Goal: Task Accomplishment & Management: Complete application form

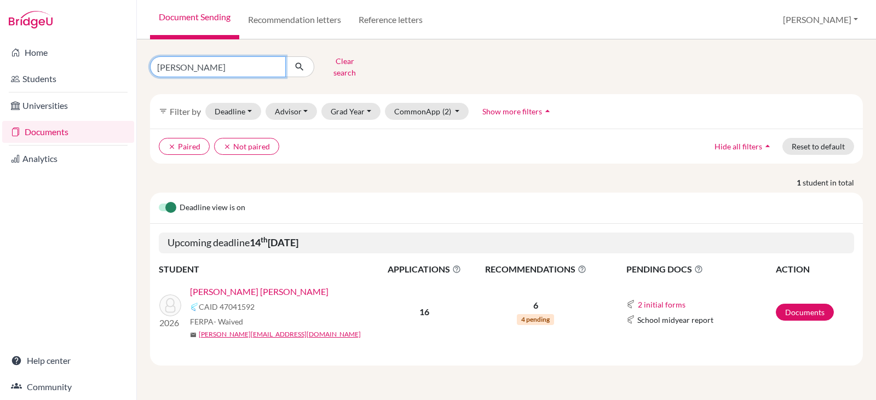
click at [240, 66] on input "victoria paredes" at bounding box center [218, 66] width 136 height 21
type input "v"
type input "alec farach"
click at [301, 64] on icon "submit" at bounding box center [299, 66] width 11 height 11
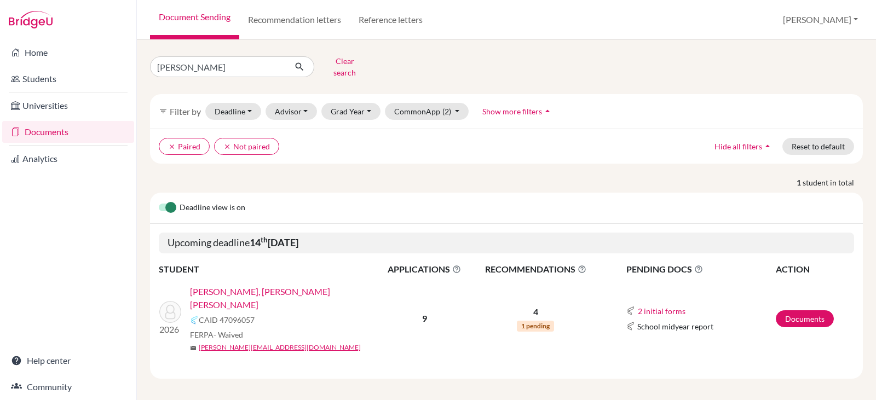
click at [243, 285] on link "[PERSON_NAME], [PERSON_NAME] [PERSON_NAME]" at bounding box center [288, 298] width 196 height 26
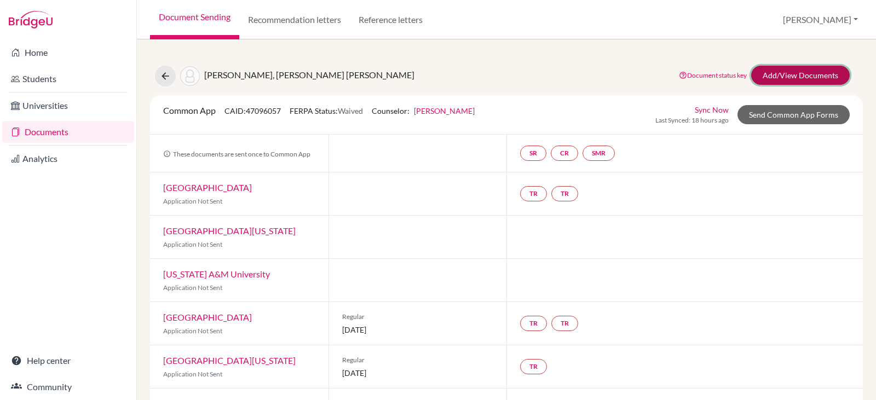
click at [774, 74] on link "Add/View Documents" at bounding box center [800, 75] width 99 height 19
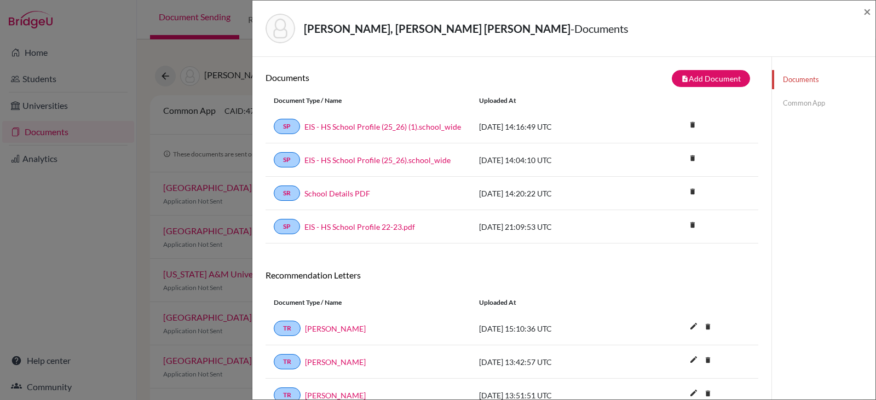
click at [791, 104] on link "Common App" at bounding box center [824, 103] width 104 height 19
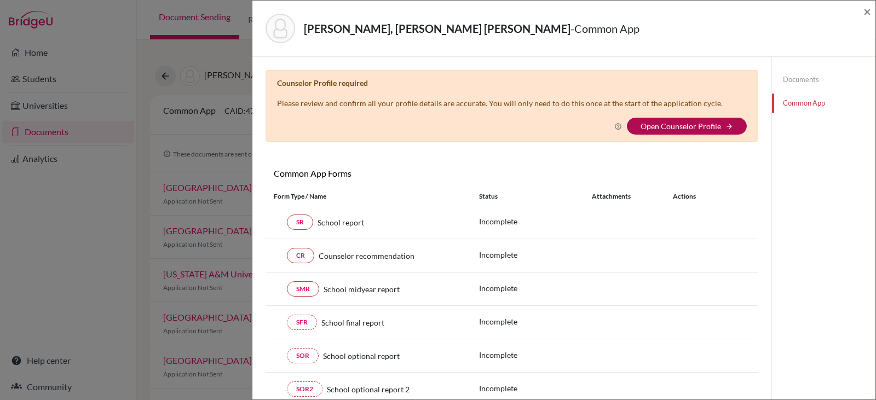
click at [668, 125] on link "Open Counselor Profile" at bounding box center [681, 126] width 81 height 9
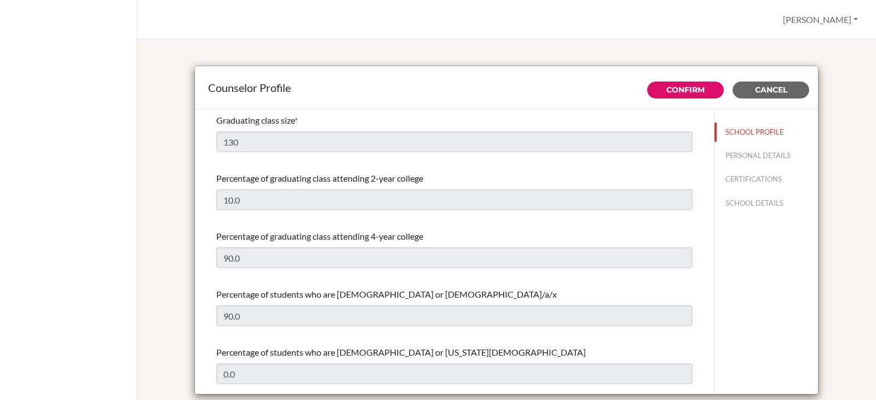
select select "0"
select select "352693"
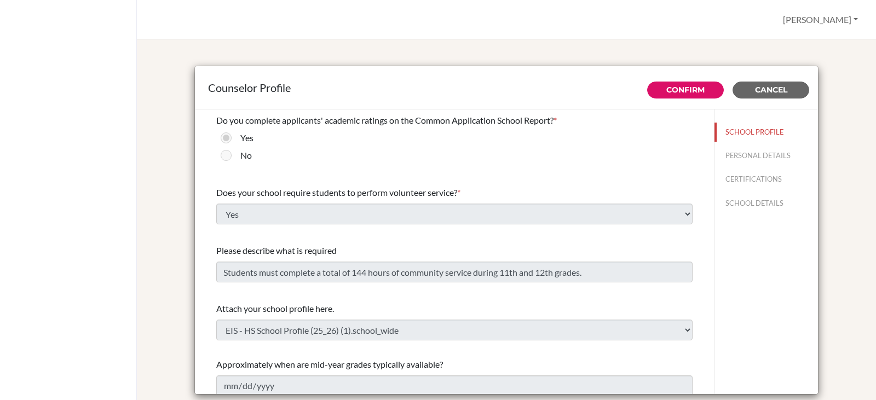
scroll to position [1259, 0]
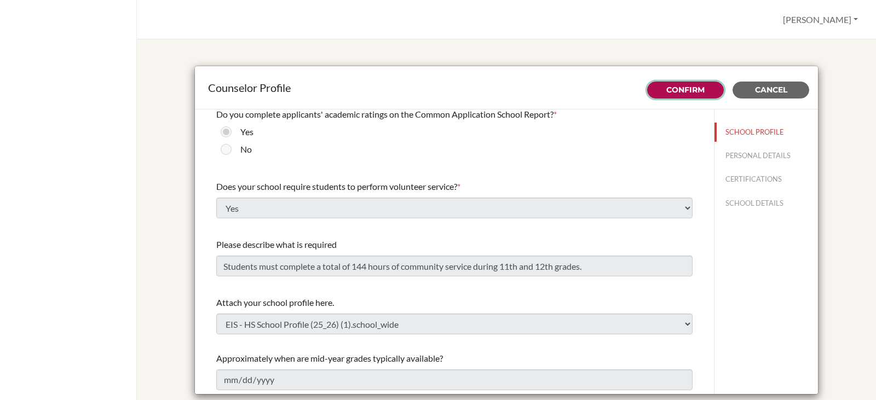
click at [678, 85] on link "Confirm" at bounding box center [685, 90] width 38 height 10
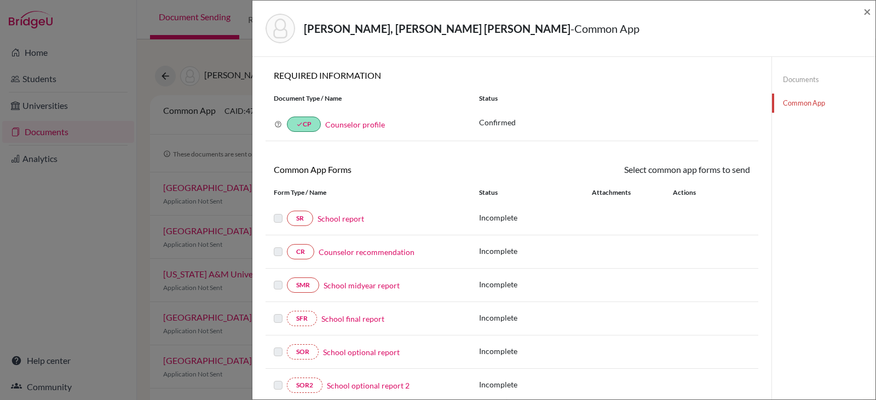
click at [335, 217] on link "School report" at bounding box center [341, 219] width 47 height 12
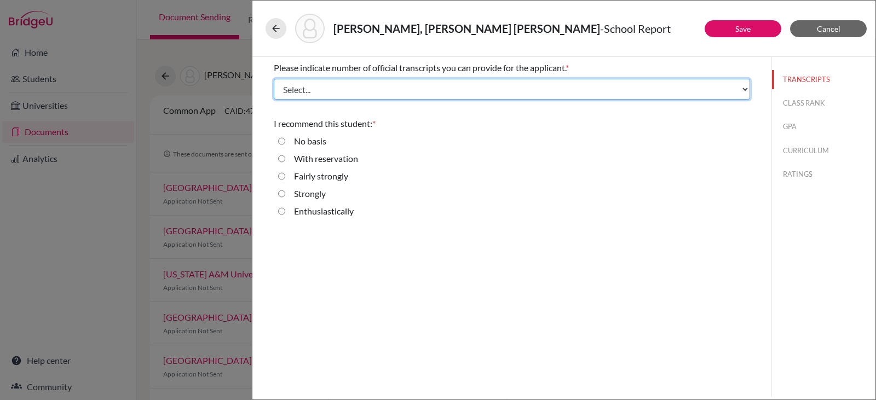
click at [334, 87] on select "Select... 1 2 3 4" at bounding box center [512, 89] width 476 height 21
select select "1"
click at [274, 79] on select "Select... 1 2 3 4" at bounding box center [512, 89] width 476 height 21
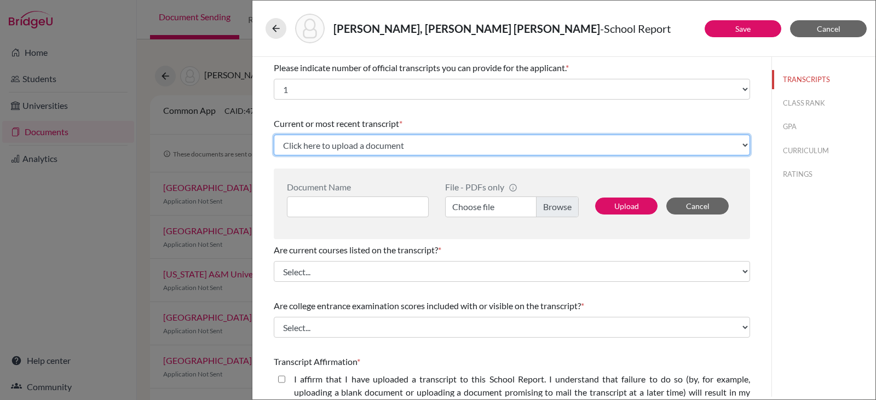
click at [331, 146] on select "Click here to upload a document Upload New File" at bounding box center [512, 145] width 476 height 21
select select "Upload New File"
click at [274, 135] on select "Click here to upload a document Upload New File" at bounding box center [512, 145] width 476 height 21
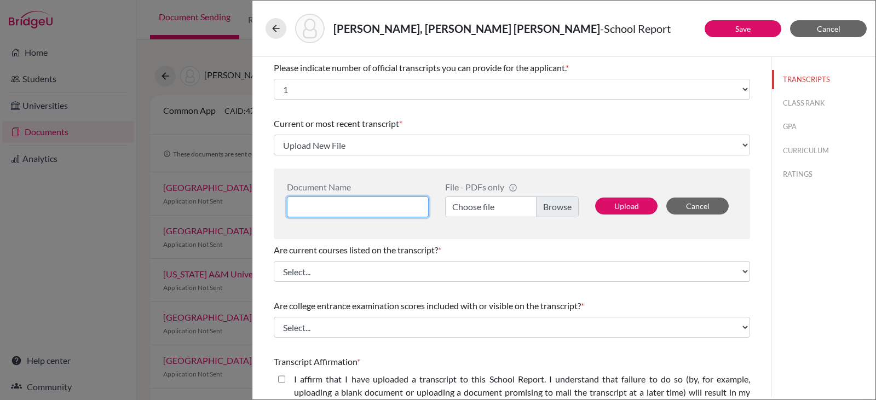
click at [306, 204] on input at bounding box center [358, 207] width 142 height 21
type input "A"
click at [814, 28] on button "Cancel" at bounding box center [828, 28] width 77 height 17
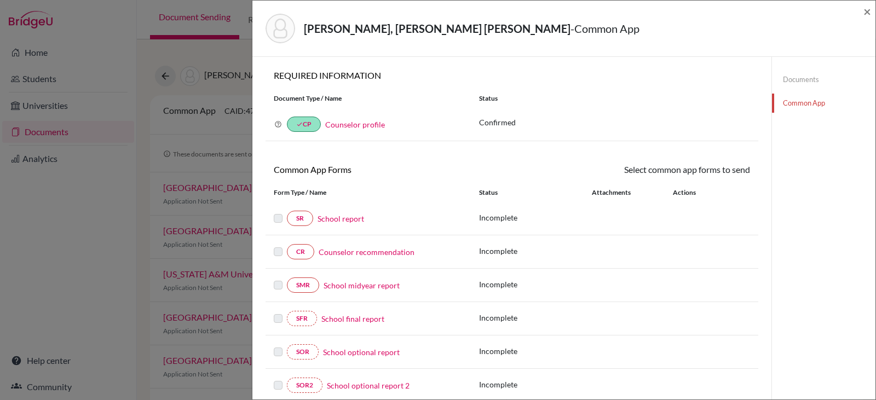
click at [344, 253] on link "Counselor recommendation" at bounding box center [367, 252] width 96 height 12
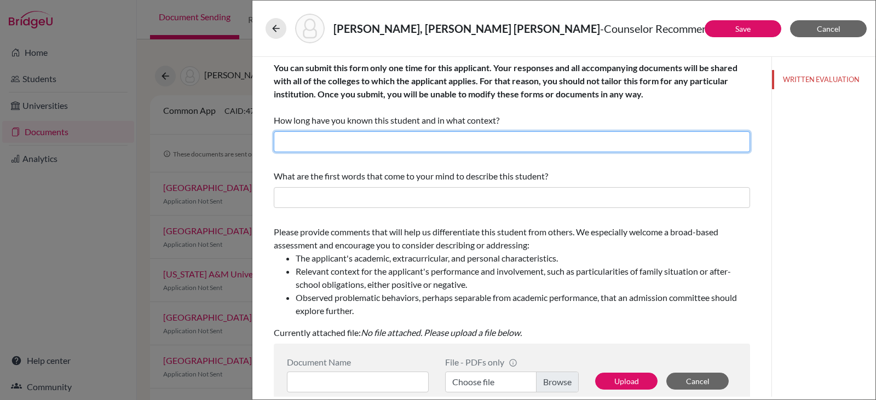
click at [333, 142] on input "text" at bounding box center [512, 141] width 476 height 21
type input "3 years"
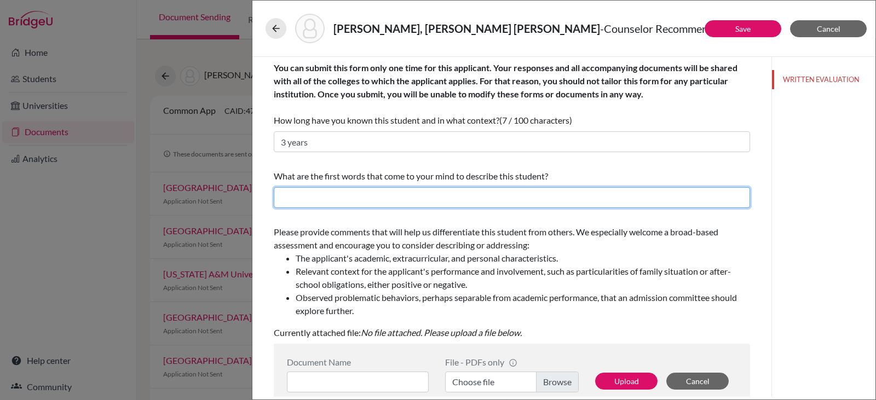
click at [307, 199] on input "text" at bounding box center [512, 197] width 476 height 21
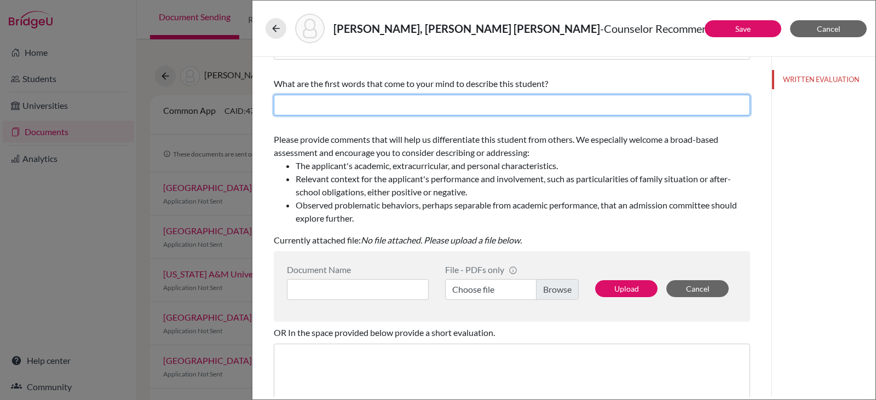
scroll to position [93, 0]
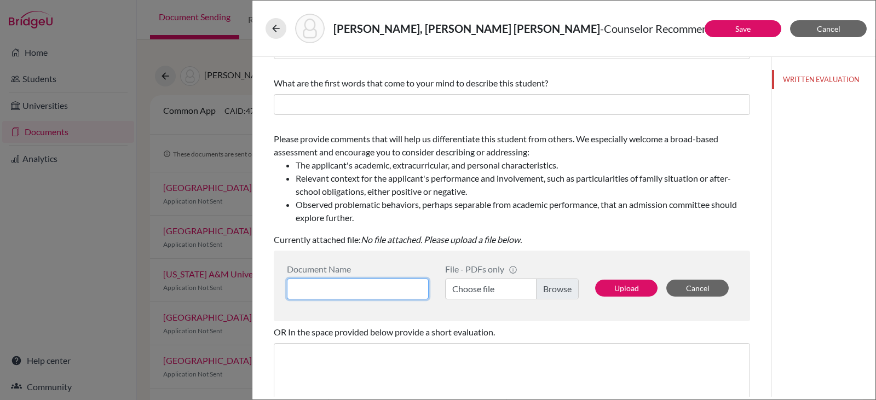
click at [324, 286] on input at bounding box center [358, 289] width 142 height 21
type input "Alec Farach, LOR"
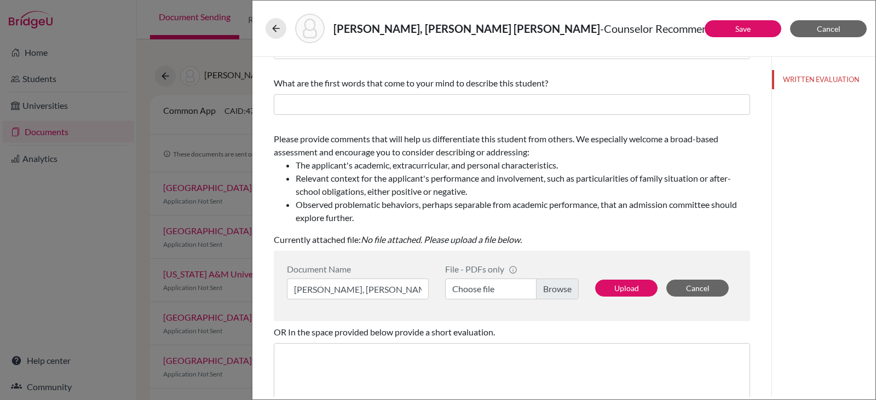
click at [549, 284] on label "Choose file" at bounding box center [512, 289] width 134 height 21
click at [549, 284] on input "Choose file" at bounding box center [512, 289] width 134 height 21
click at [610, 285] on button "Upload" at bounding box center [626, 288] width 62 height 17
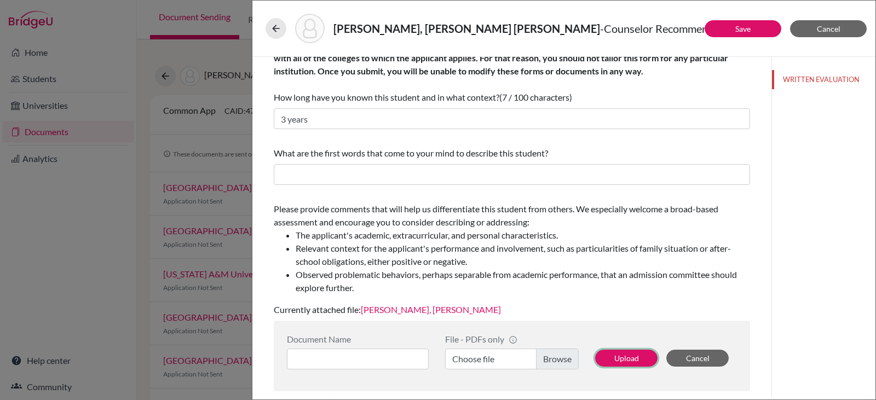
scroll to position [0, 0]
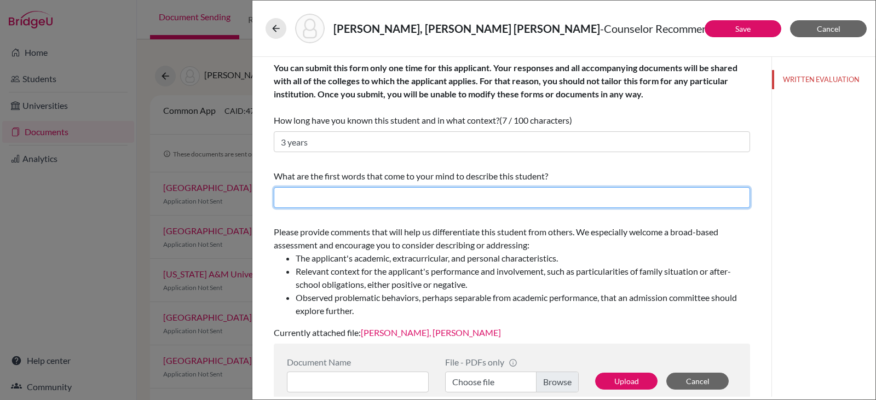
click at [289, 202] on input "text" at bounding box center [512, 197] width 476 height 21
type input "P"
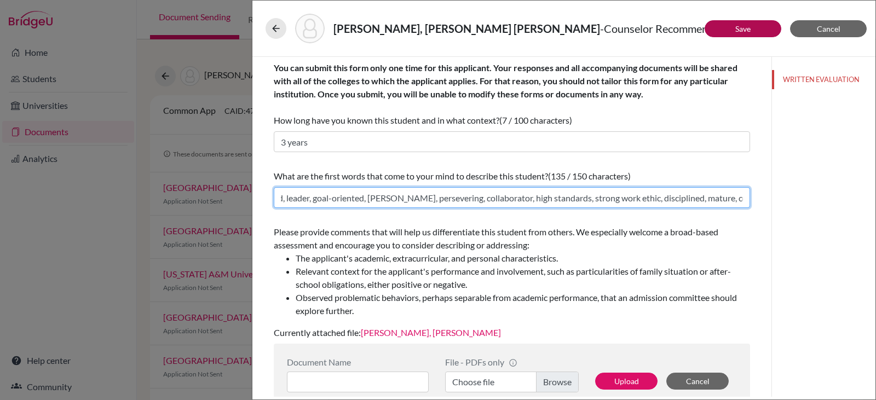
type input "Determined, leader, goal-oriented, witty, persevering, collaborator, high stand…"
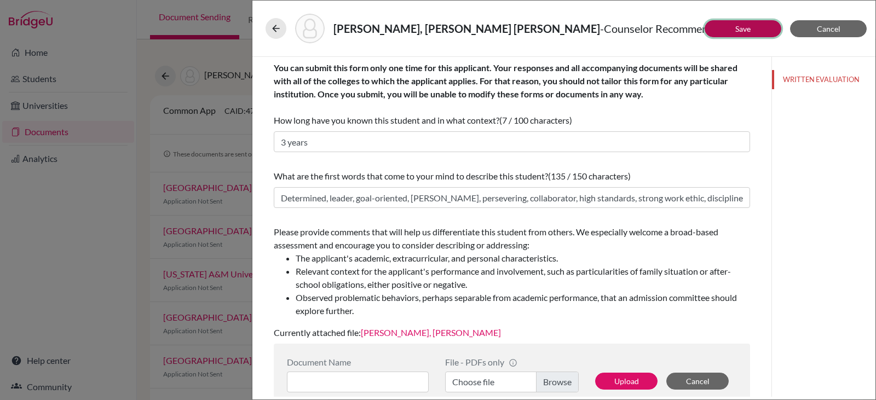
click at [745, 26] on link "Save" at bounding box center [742, 28] width 15 height 9
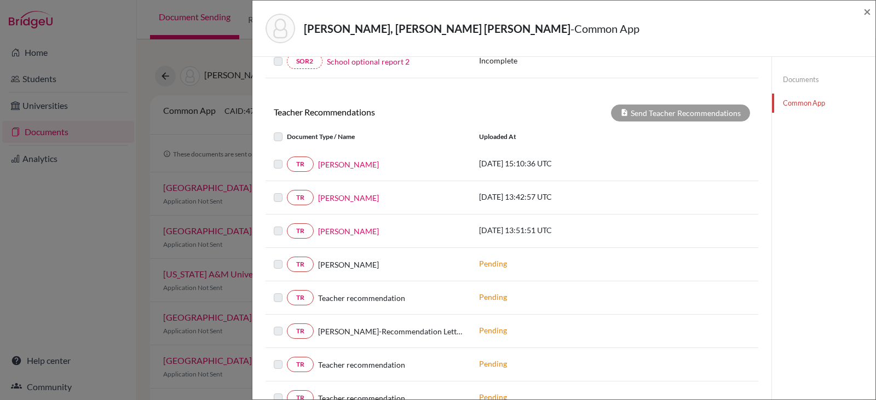
scroll to position [329, 0]
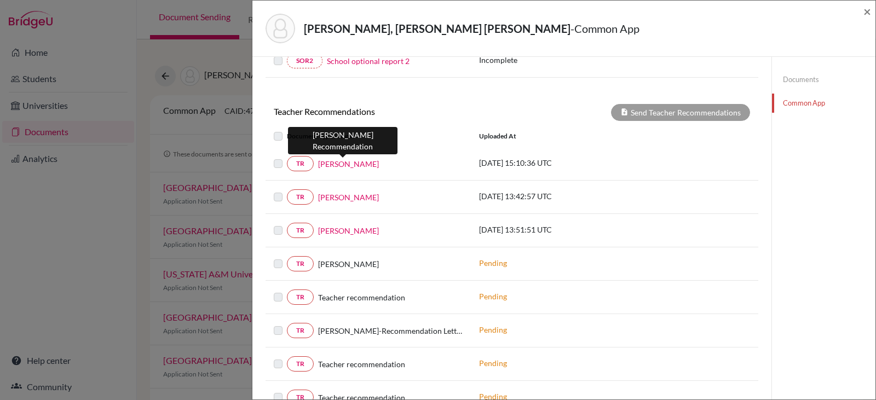
click at [335, 163] on link "Vladimir Lagos" at bounding box center [348, 164] width 61 height 12
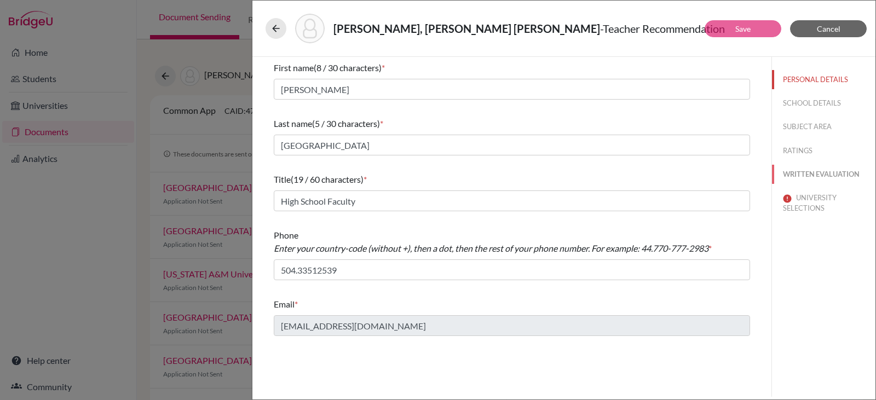
click at [818, 173] on button "WRITTEN EVALUATION" at bounding box center [824, 174] width 104 height 19
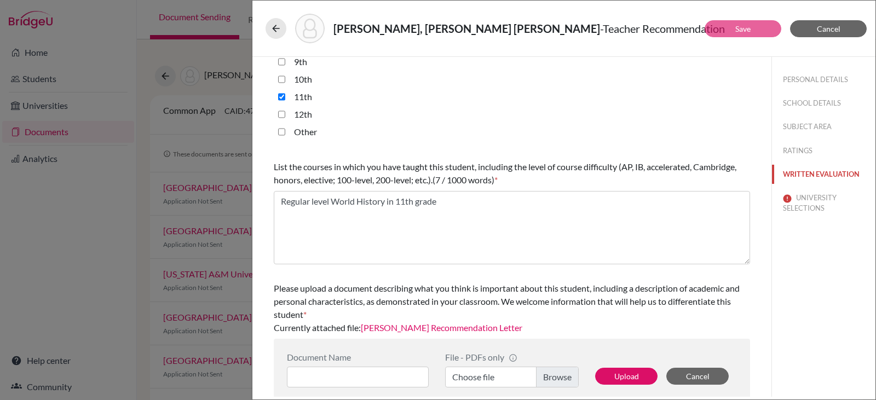
scroll to position [292, 0]
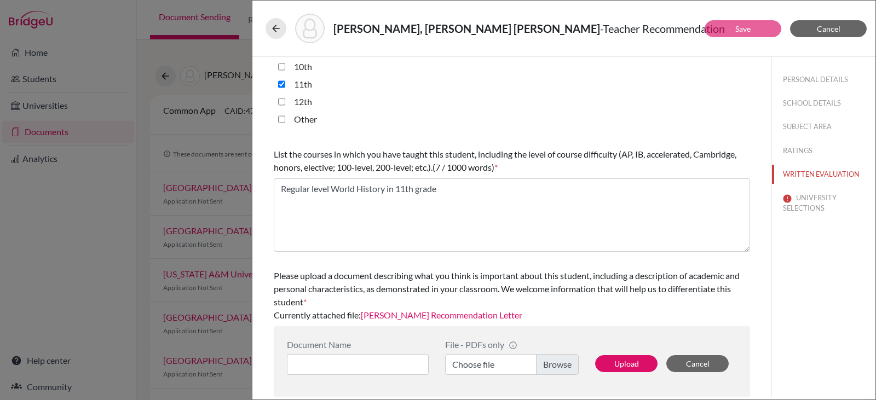
click at [454, 314] on link "Alec Farach Recommendation Letter" at bounding box center [442, 315] width 162 height 10
click at [814, 30] on button "Cancel" at bounding box center [828, 28] width 77 height 17
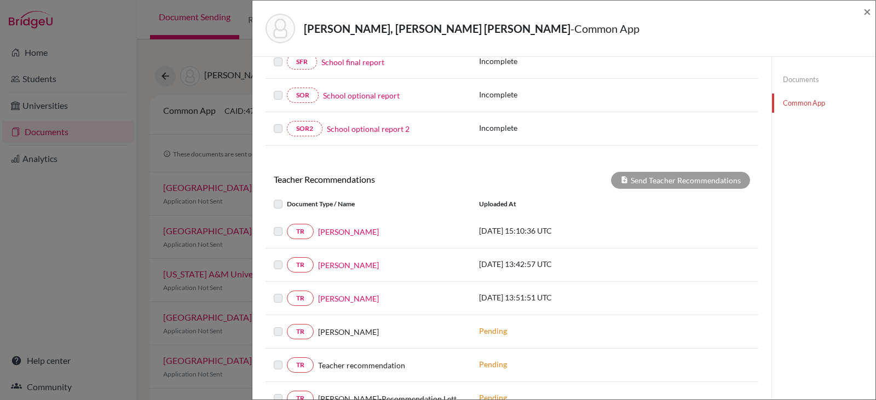
scroll to position [262, 0]
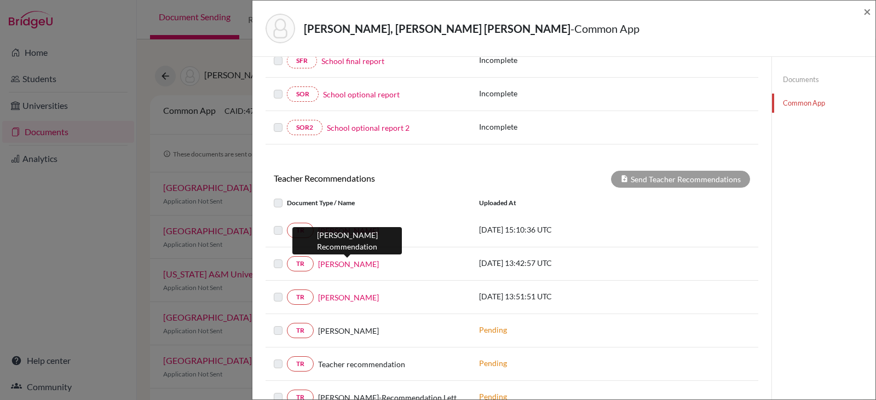
click at [338, 261] on link "[PERSON_NAME]" at bounding box center [348, 264] width 61 height 12
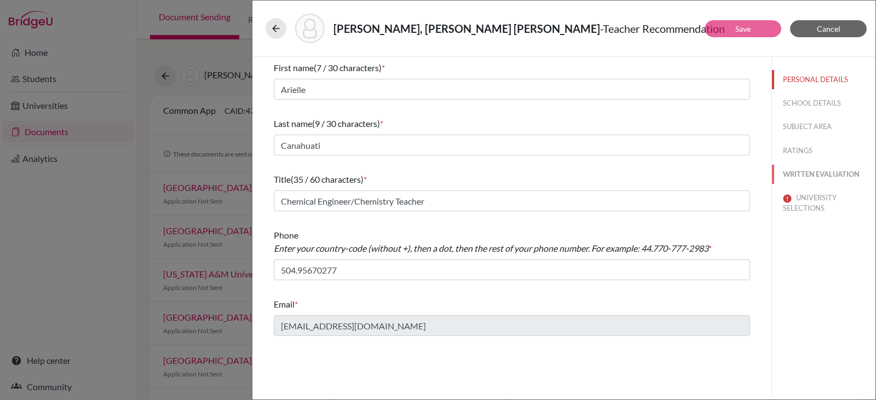
click at [814, 171] on button "WRITTEN EVALUATION" at bounding box center [824, 174] width 104 height 19
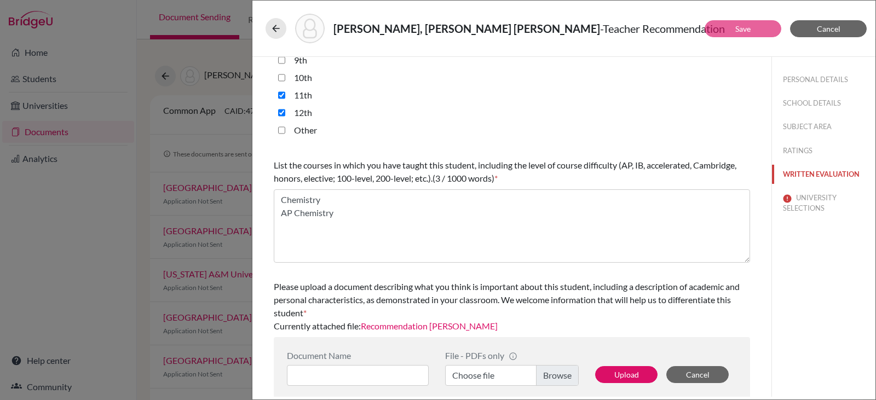
scroll to position [292, 0]
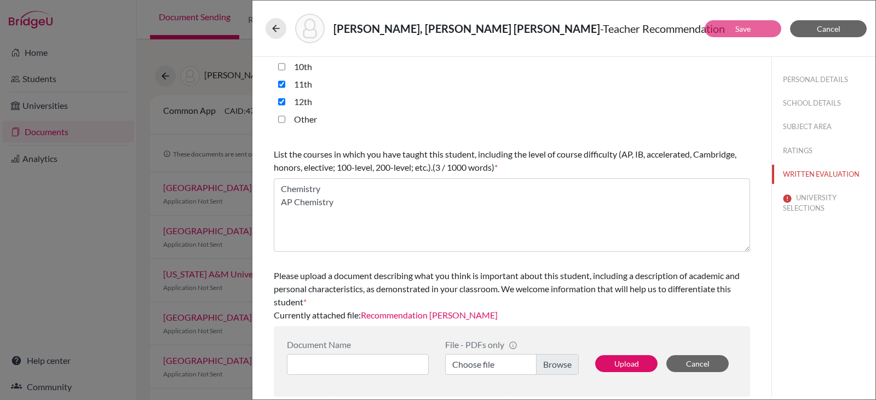
click at [446, 316] on link "Recommendation Alec Farach" at bounding box center [429, 315] width 137 height 10
click at [830, 27] on span "Cancel" at bounding box center [829, 28] width 24 height 9
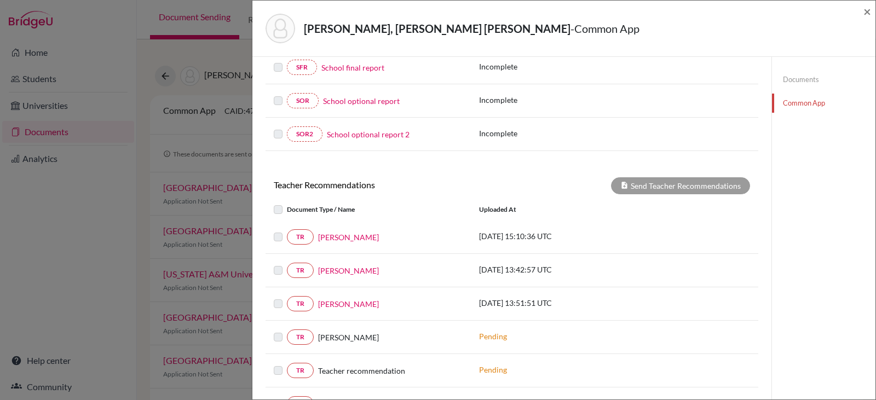
scroll to position [312, 0]
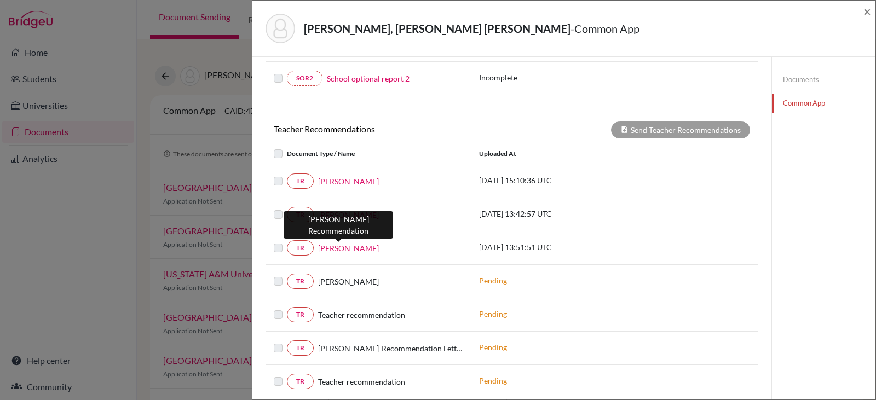
click at [330, 247] on link "Marcia Solis" at bounding box center [348, 249] width 61 height 12
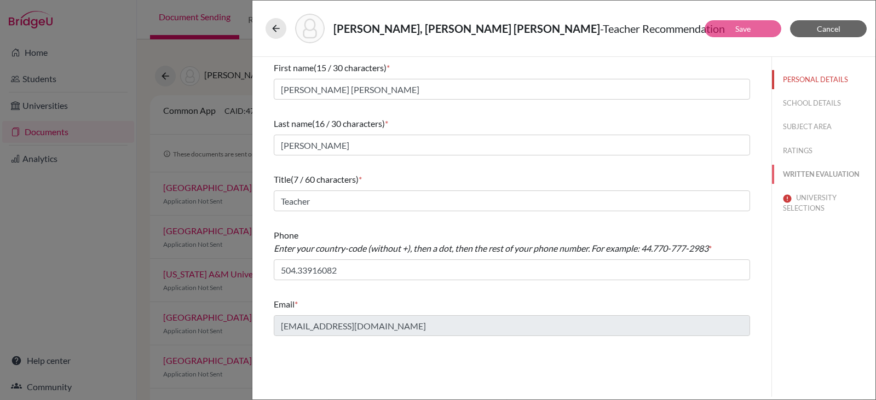
click at [817, 173] on button "WRITTEN EVALUATION" at bounding box center [824, 174] width 104 height 19
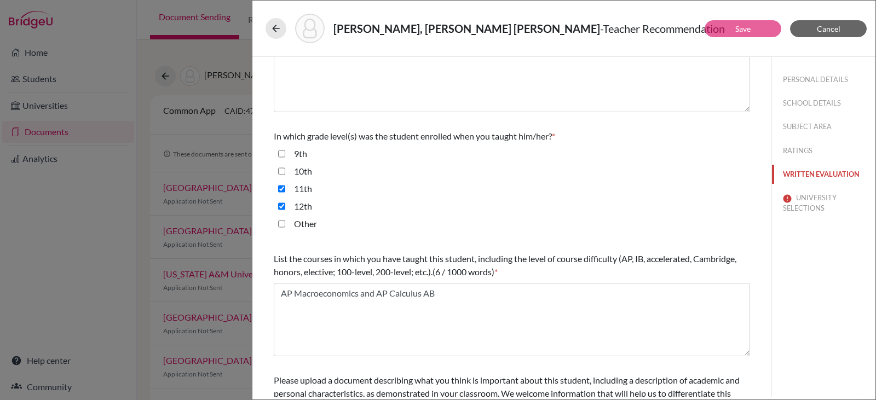
scroll to position [292, 0]
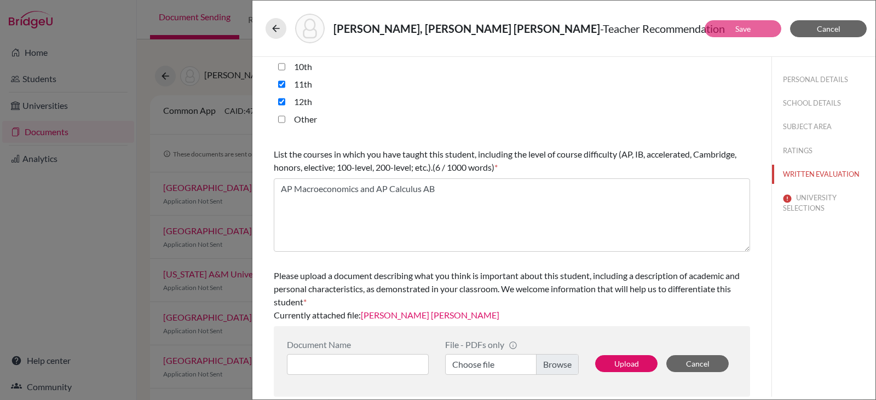
click at [401, 314] on link "Alec Farach LOR" at bounding box center [430, 315] width 139 height 10
click at [823, 26] on span "Cancel" at bounding box center [829, 28] width 24 height 9
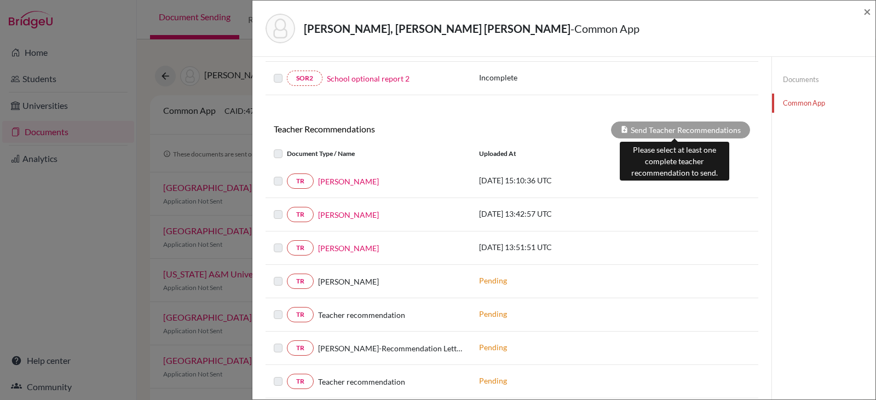
scroll to position [348, 0]
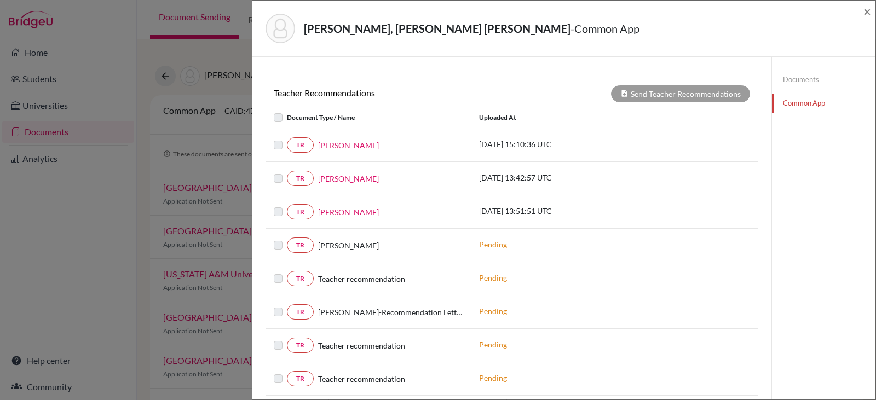
click at [287, 172] on label at bounding box center [287, 172] width 0 height 0
click at [335, 177] on link "[PERSON_NAME]" at bounding box center [348, 179] width 61 height 12
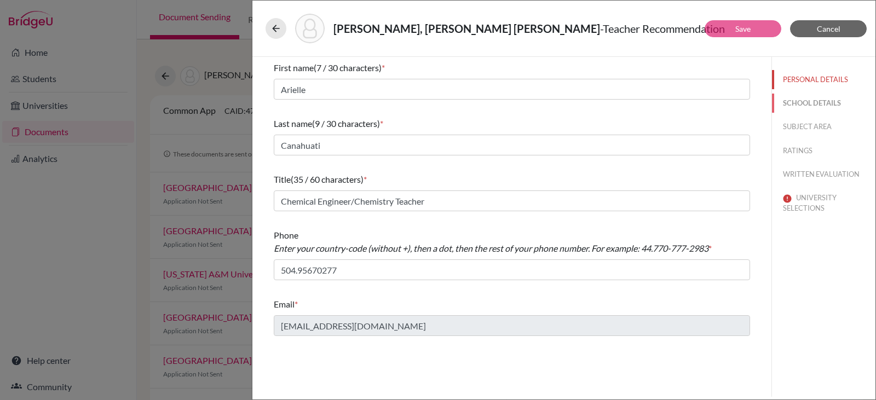
click at [791, 102] on button "SCHOOL DETAILS" at bounding box center [824, 103] width 104 height 19
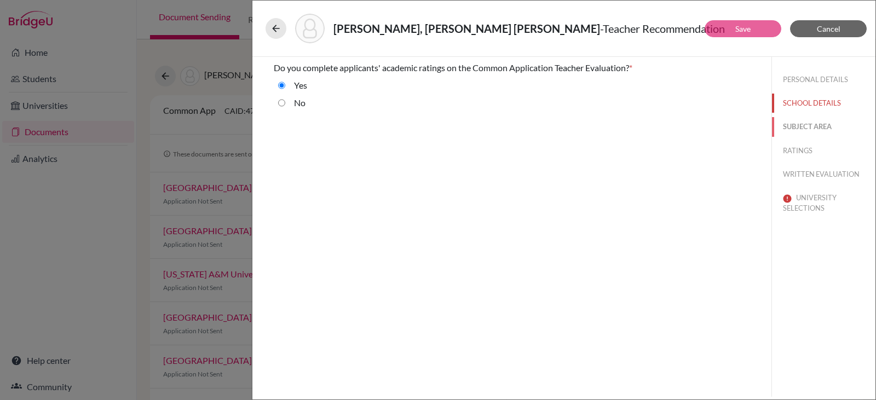
click at [801, 125] on button "SUBJECT AREA" at bounding box center [824, 126] width 104 height 19
select select "2"
click at [815, 196] on button "UNIVERSITY SELECTIONS" at bounding box center [824, 203] width 104 height 30
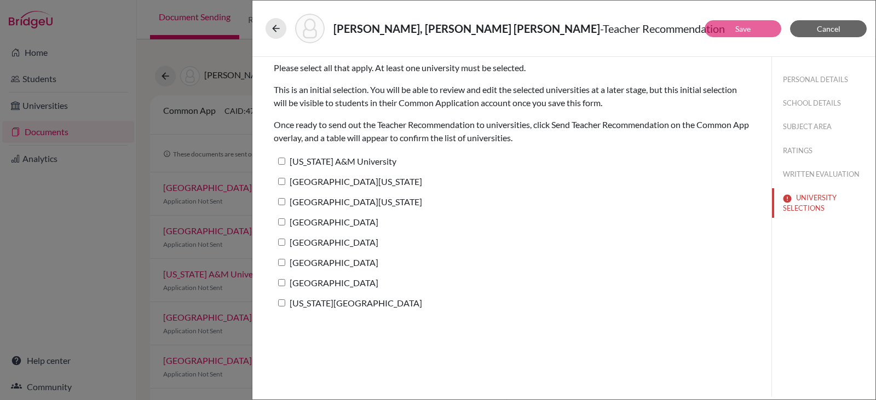
click at [281, 181] on input "[GEOGRAPHIC_DATA][US_STATE]" at bounding box center [281, 181] width 7 height 7
checkbox input "true"
click at [283, 161] on input "Texas A&M University" at bounding box center [281, 161] width 7 height 7
checkbox input "true"
click at [283, 199] on input "University of Pennsylvania" at bounding box center [281, 201] width 7 height 7
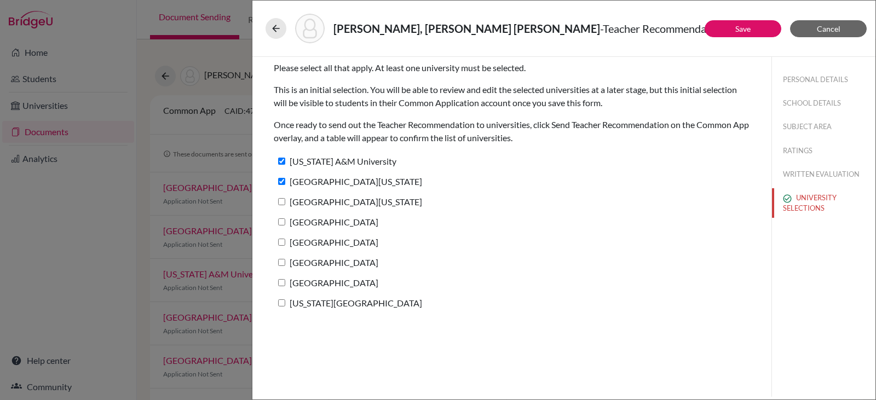
checkbox input "true"
click at [283, 227] on label "[GEOGRAPHIC_DATA]" at bounding box center [326, 222] width 105 height 16
click at [283, 226] on input "[GEOGRAPHIC_DATA]" at bounding box center [281, 222] width 7 height 7
checkbox input "true"
click at [283, 243] on input "Duke University" at bounding box center [281, 242] width 7 height 7
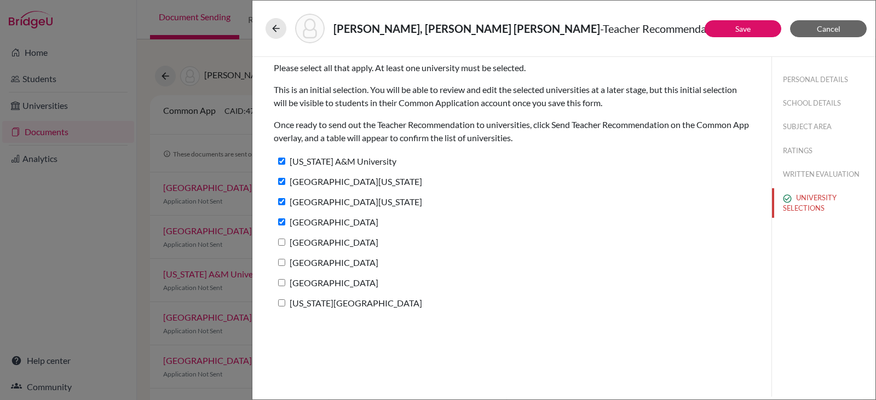
checkbox input "true"
click at [281, 266] on input "Boston College" at bounding box center [281, 262] width 7 height 7
checkbox input "true"
click at [280, 284] on input "[GEOGRAPHIC_DATA]" at bounding box center [281, 282] width 7 height 7
checkbox input "true"
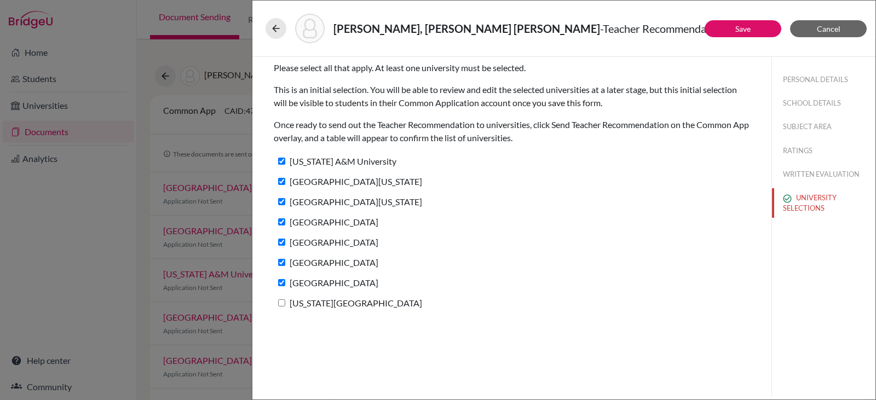
click at [281, 303] on input "New York University" at bounding box center [281, 303] width 7 height 7
checkbox input "true"
click at [747, 28] on link "Save" at bounding box center [742, 28] width 15 height 9
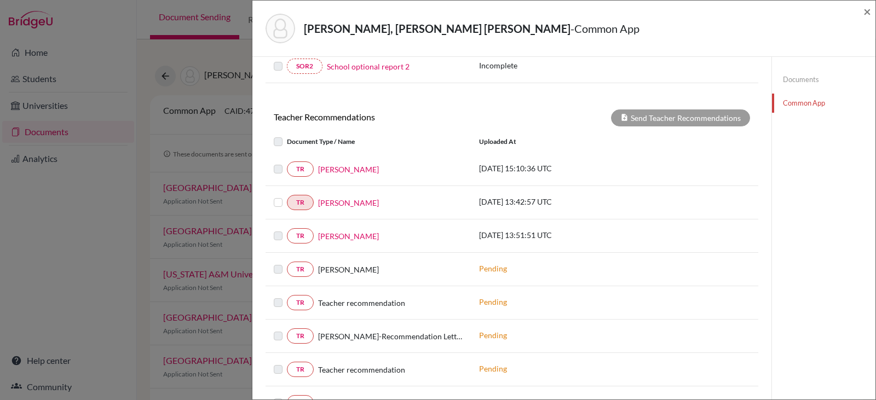
scroll to position [324, 0]
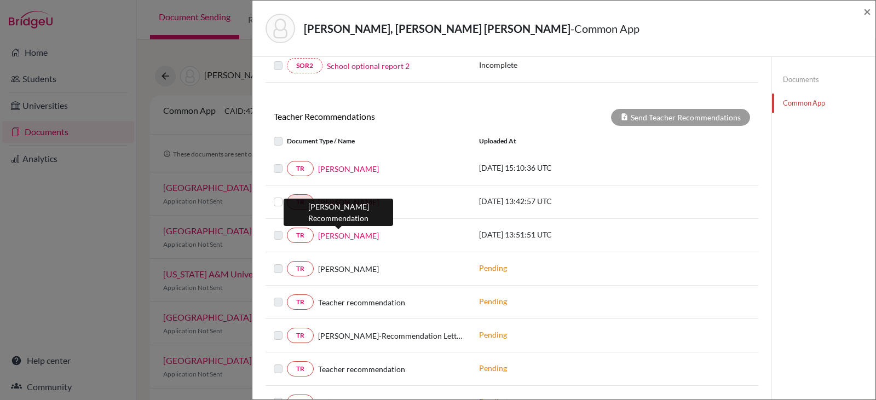
click at [331, 234] on link "Marcia Solis" at bounding box center [348, 236] width 61 height 12
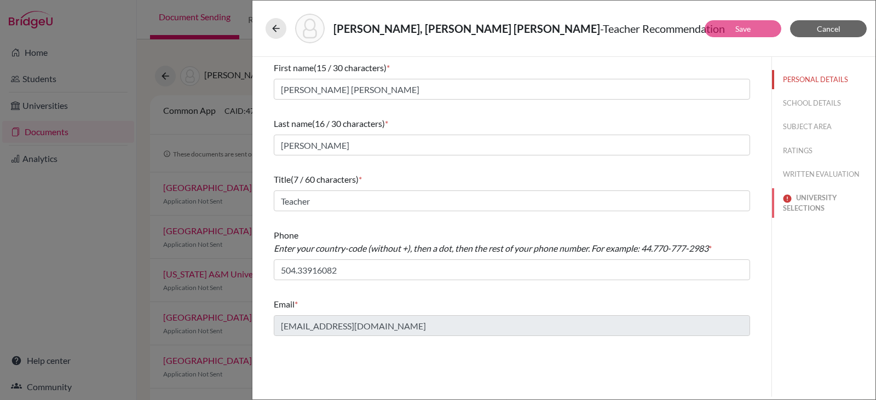
click at [809, 195] on button "UNIVERSITY SELECTIONS" at bounding box center [824, 203] width 104 height 30
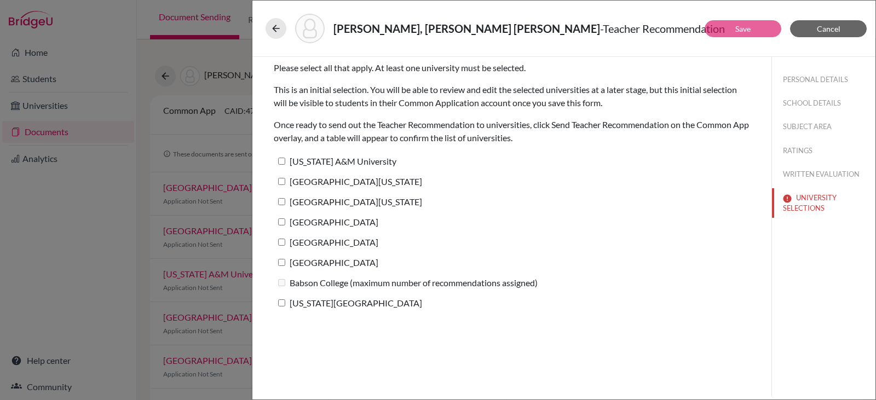
click at [285, 161] on input "Texas A&M University" at bounding box center [281, 161] width 7 height 7
checkbox input "true"
click at [284, 178] on input "[GEOGRAPHIC_DATA][US_STATE]" at bounding box center [281, 181] width 7 height 7
checkbox input "true"
click at [283, 204] on input "University of Pennsylvania" at bounding box center [281, 201] width 7 height 7
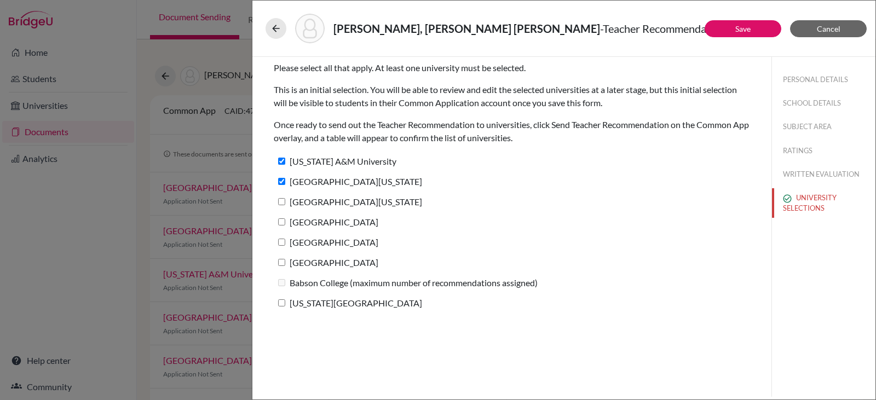
checkbox input "true"
click at [283, 220] on input "[GEOGRAPHIC_DATA]" at bounding box center [281, 222] width 7 height 7
checkbox input "true"
click at [283, 242] on input "Duke University" at bounding box center [281, 242] width 7 height 7
checkbox input "true"
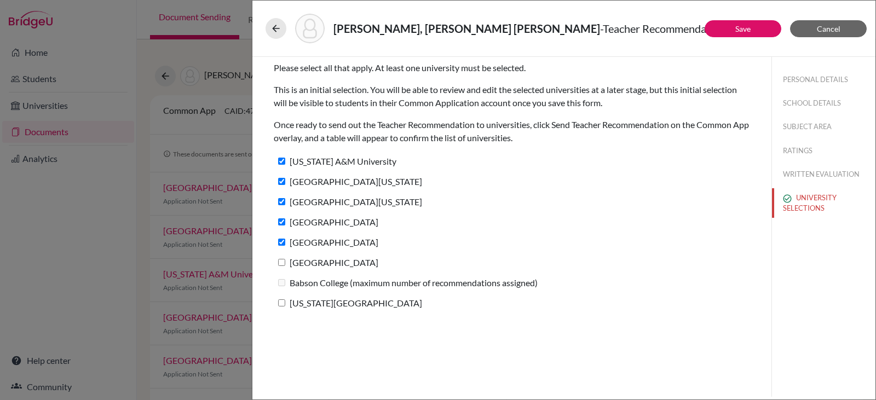
click at [284, 261] on input "Boston College" at bounding box center [281, 262] width 7 height 7
checkbox input "true"
click at [282, 302] on input "New York University" at bounding box center [281, 303] width 7 height 7
checkbox input "true"
click at [731, 27] on button "Save" at bounding box center [743, 28] width 77 height 17
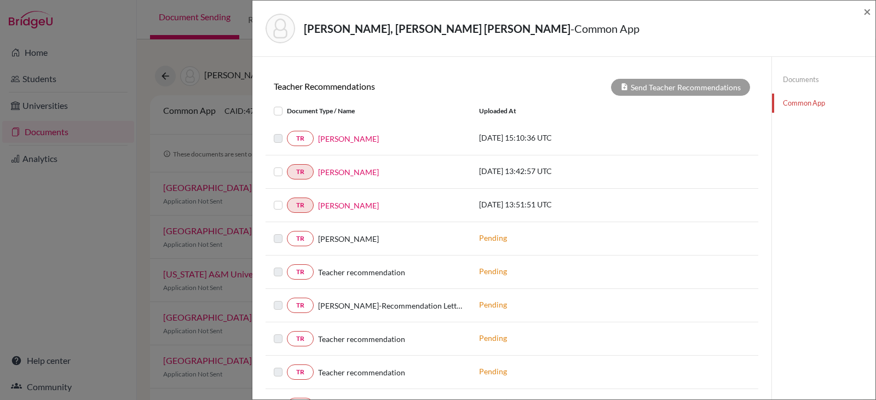
scroll to position [345, 0]
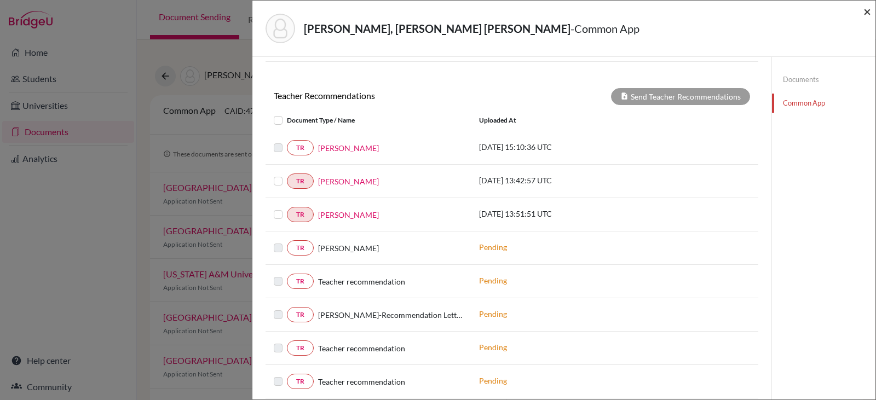
click at [866, 9] on span "×" at bounding box center [868, 11] width 8 height 16
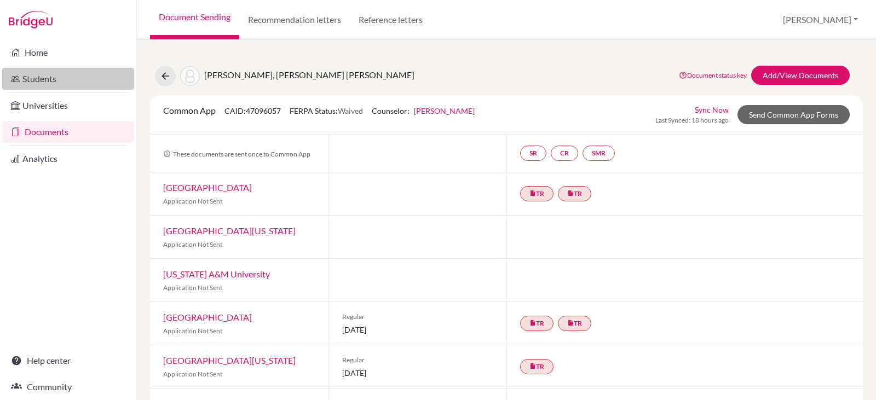
click at [43, 78] on link "Students" at bounding box center [68, 79] width 132 height 22
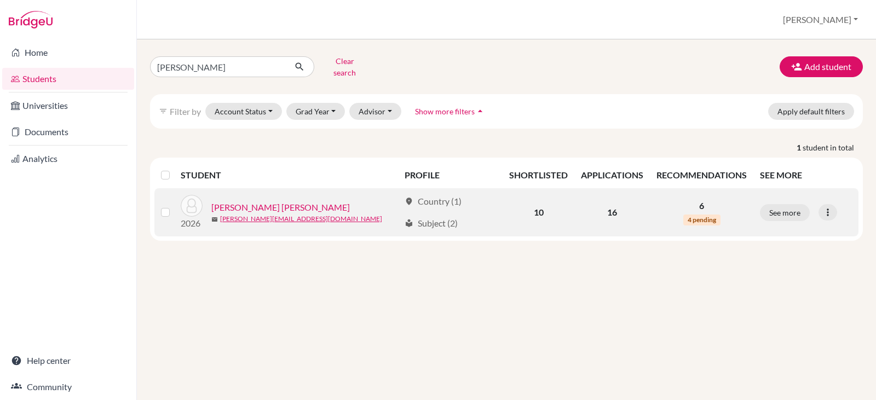
click at [230, 201] on link "[PERSON_NAME] [PERSON_NAME]" at bounding box center [280, 207] width 139 height 13
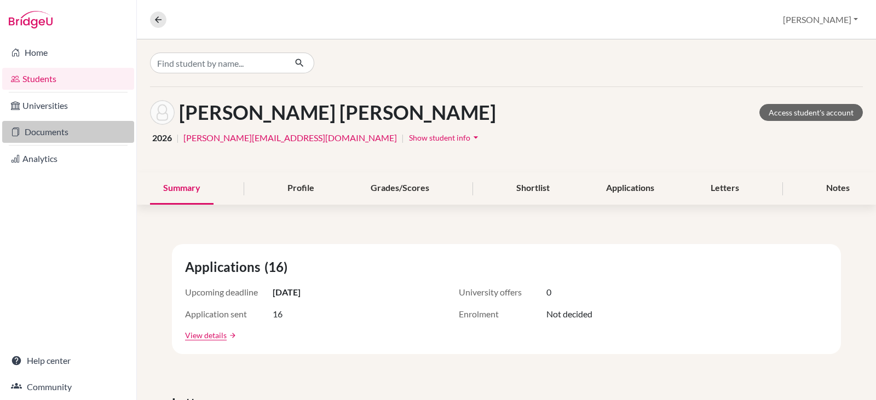
click at [44, 129] on link "Documents" at bounding box center [68, 132] width 132 height 22
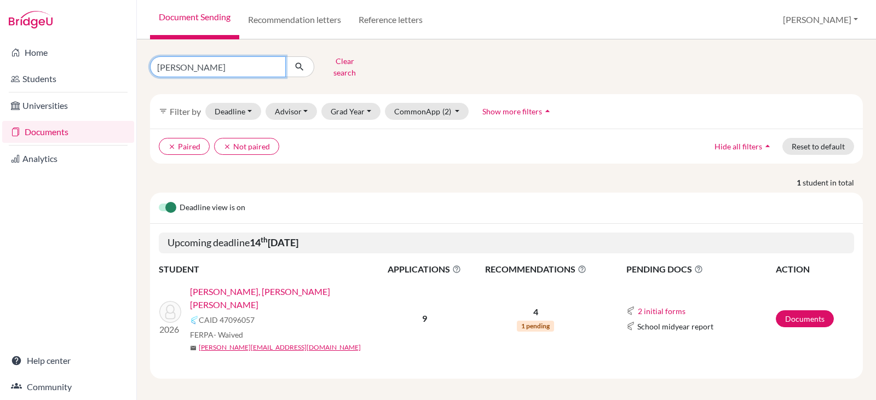
click at [209, 62] on input "[PERSON_NAME]" at bounding box center [218, 66] width 136 height 21
type input "a"
type input "[PERSON_NAME]"
click at [301, 63] on icon "submit" at bounding box center [299, 66] width 11 height 11
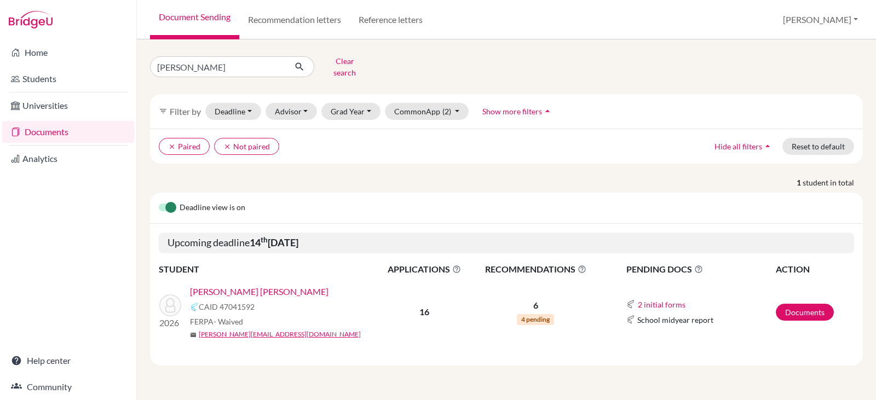
click at [263, 285] on link "[PERSON_NAME] [PERSON_NAME]" at bounding box center [259, 291] width 139 height 13
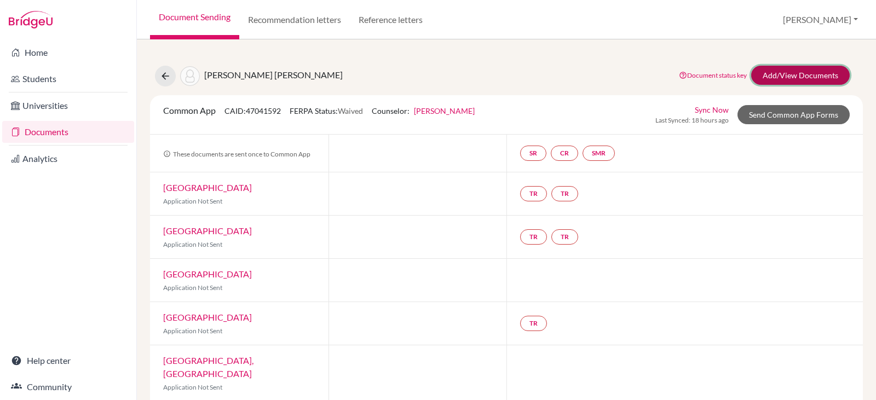
click at [767, 73] on link "Add/View Documents" at bounding box center [800, 75] width 99 height 19
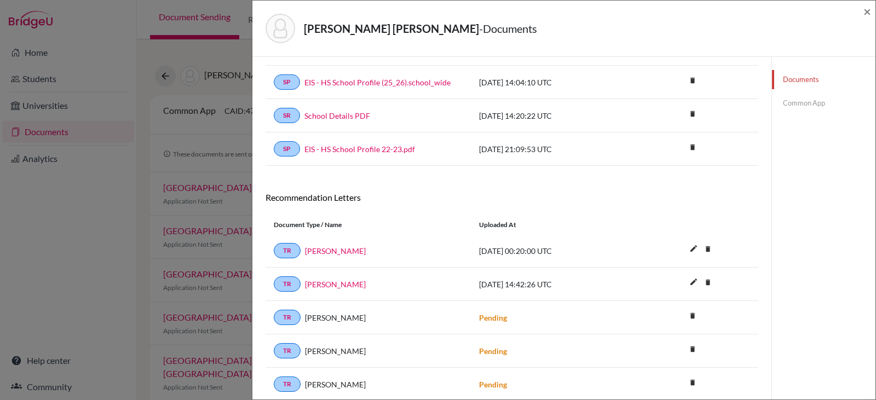
scroll to position [77, 0]
click at [797, 102] on link "Common App" at bounding box center [824, 103] width 104 height 19
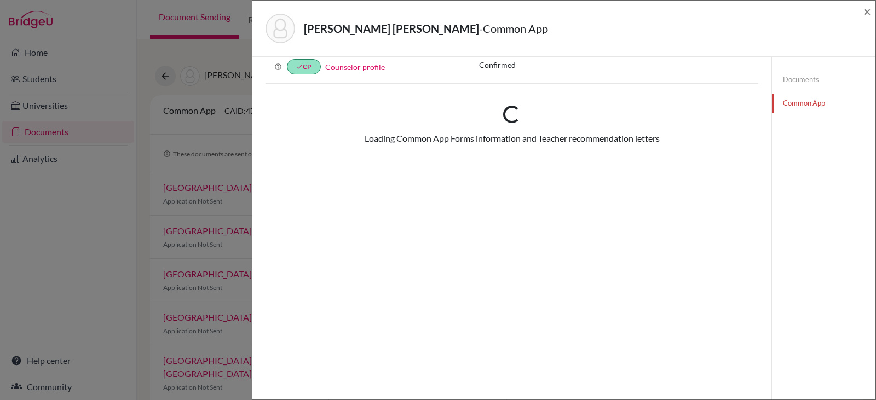
scroll to position [77, 0]
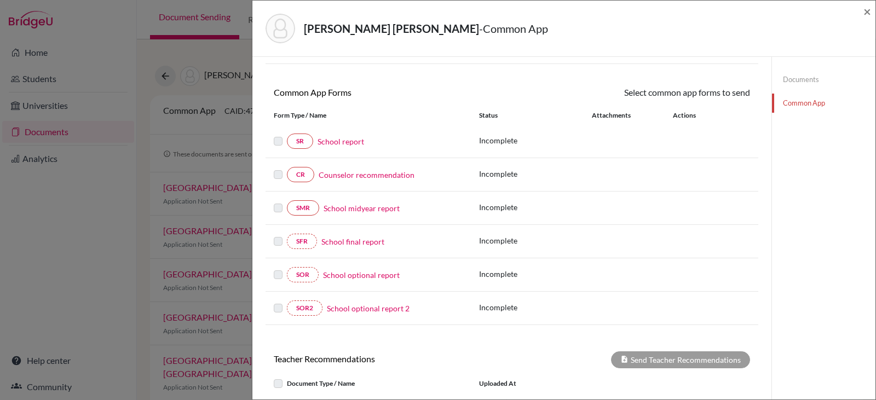
click at [339, 140] on link "School report" at bounding box center [341, 142] width 47 height 12
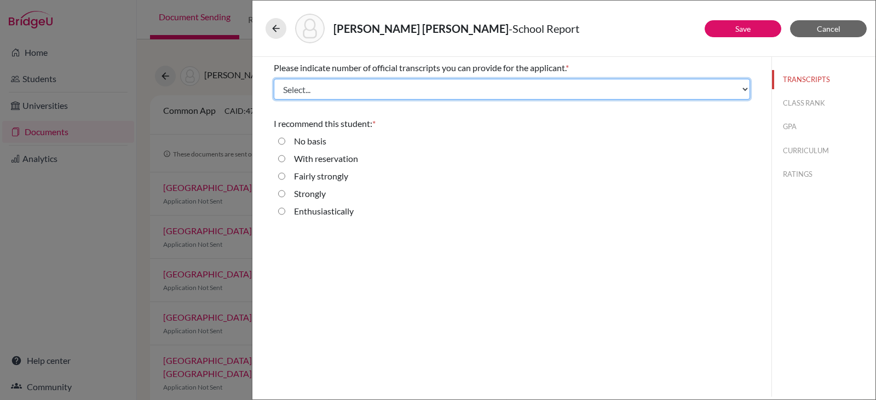
click at [737, 90] on select "Select... 1 2 3 4" at bounding box center [512, 89] width 476 height 21
select select "1"
click at [274, 79] on select "Select... 1 2 3 4" at bounding box center [512, 89] width 476 height 21
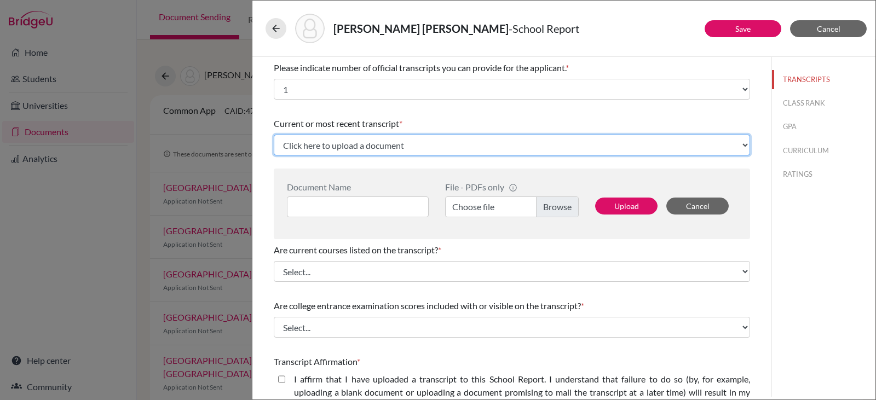
click at [340, 143] on select "Click here to upload a document Upload New File" at bounding box center [512, 145] width 476 height 21
select select "Upload New File"
click at [274, 135] on select "Click here to upload a document Upload New File" at bounding box center [512, 145] width 476 height 21
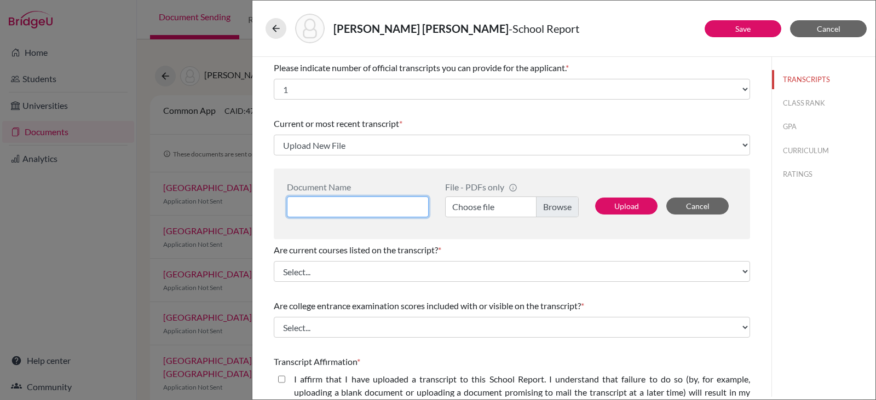
click at [332, 203] on input at bounding box center [358, 207] width 142 height 21
type input "[PERSON_NAME] Transcript 11th"
click at [549, 208] on label "Choose file" at bounding box center [512, 207] width 134 height 21
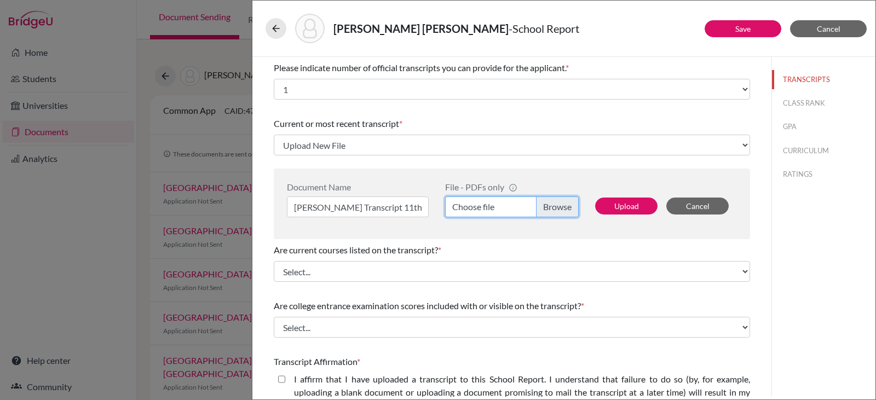
click at [549, 208] on input "Choose file" at bounding box center [512, 207] width 134 height 21
click at [610, 204] on button "Upload" at bounding box center [626, 206] width 62 height 17
select select "690238"
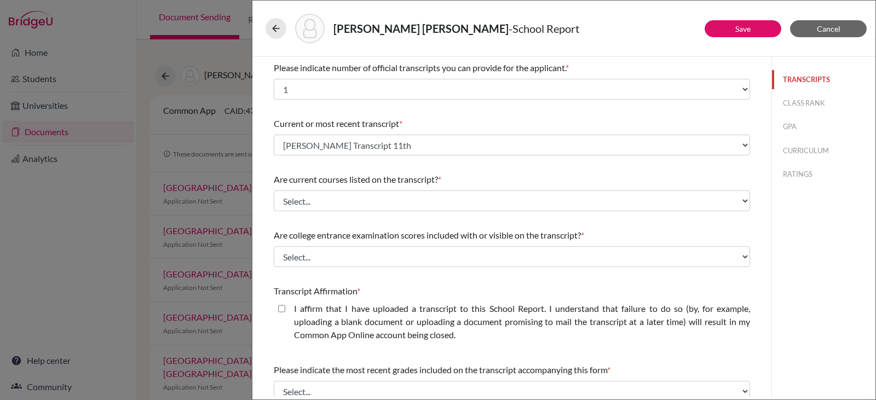
click at [791, 77] on button "TRANSCRIPTS" at bounding box center [824, 79] width 104 height 19
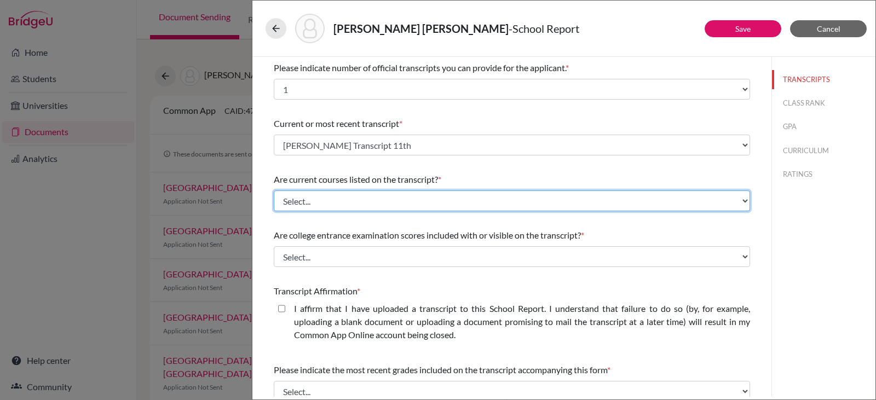
click at [533, 200] on select "Select... Yes No" at bounding box center [512, 201] width 476 height 21
select select "0"
click at [274, 191] on select "Select... Yes No" at bounding box center [512, 201] width 476 height 21
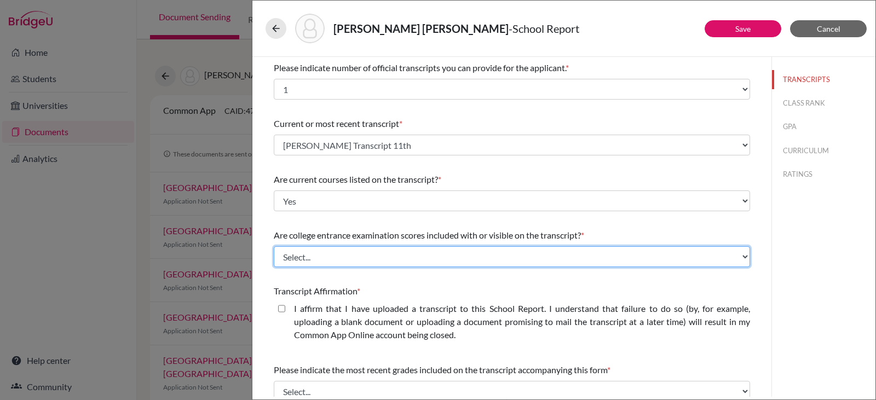
click at [394, 252] on select "Select... Yes No" at bounding box center [512, 256] width 476 height 21
select select "1"
click at [274, 246] on select "Select... Yes No" at bounding box center [512, 256] width 476 height 21
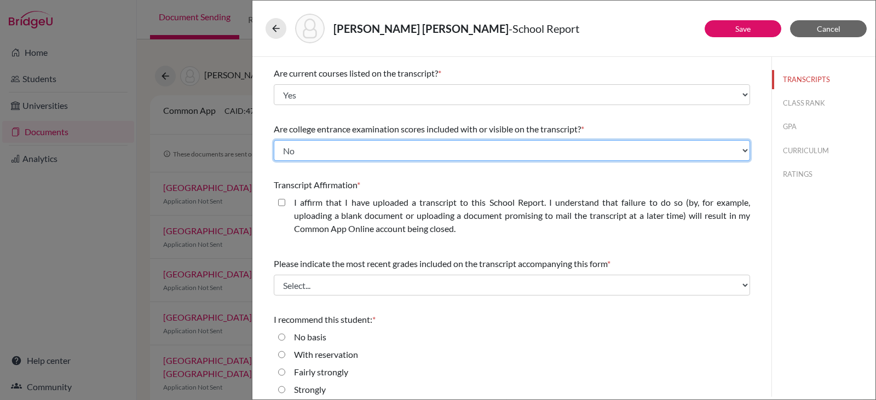
scroll to position [108, 0]
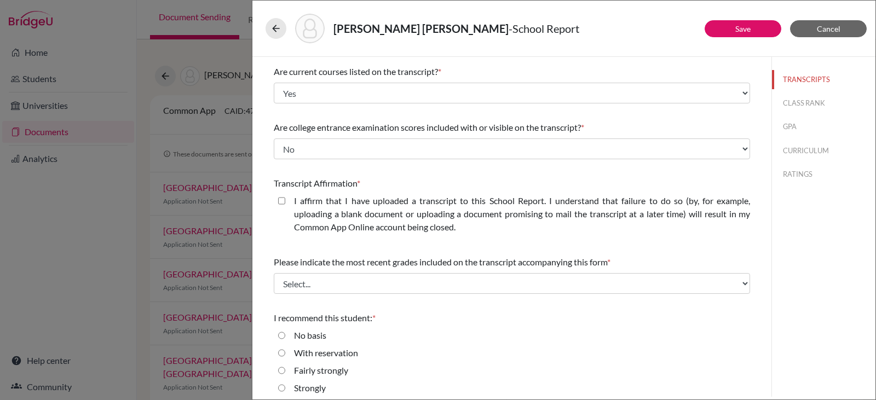
click at [282, 200] on closed\ "I affirm that I have uploaded a transcript to this School Report. I understand …" at bounding box center [281, 200] width 7 height 13
checkbox closed\ "true"
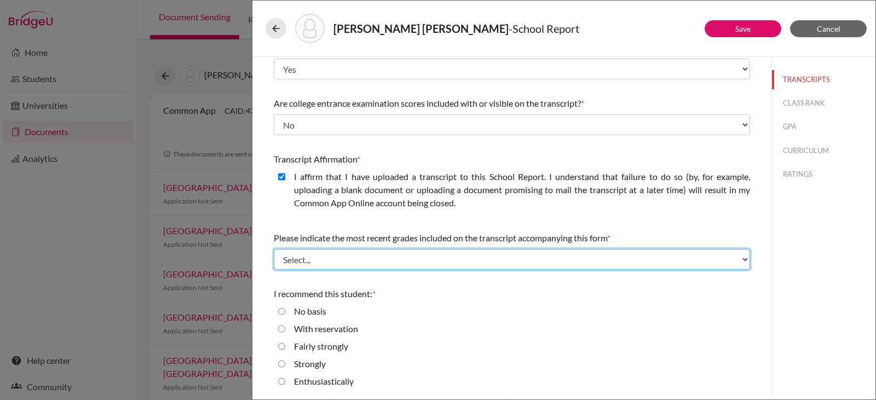
click at [364, 259] on select "Select... Final junior year grades 1st Quarter senior year grades 2nd Quarter/1…" at bounding box center [512, 259] width 476 height 21
select select "0"
click at [274, 249] on select "Select... Final junior year grades 1st Quarter senior year grades 2nd Quarter/1…" at bounding box center [512, 259] width 476 height 21
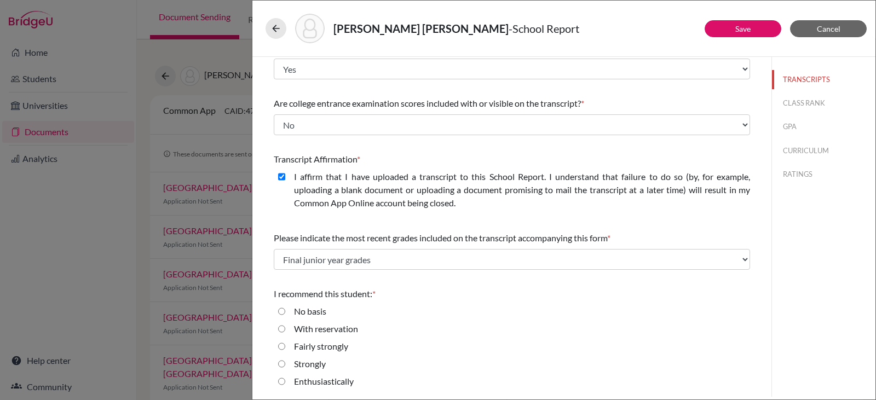
click at [282, 381] on input "Enthusiastically" at bounding box center [281, 381] width 7 height 13
radio input "true"
click at [743, 28] on link "Save" at bounding box center [742, 28] width 15 height 9
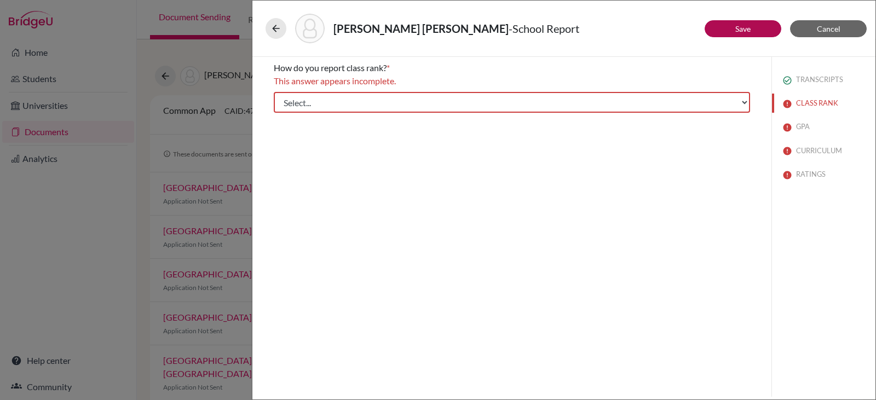
scroll to position [0, 0]
click at [741, 104] on select "Select... Exact Decile Quintile Quartile None" at bounding box center [512, 102] width 476 height 21
select select "5"
click at [274, 92] on select "Select... Exact Decile Quintile Quartile None" at bounding box center [512, 102] width 476 height 21
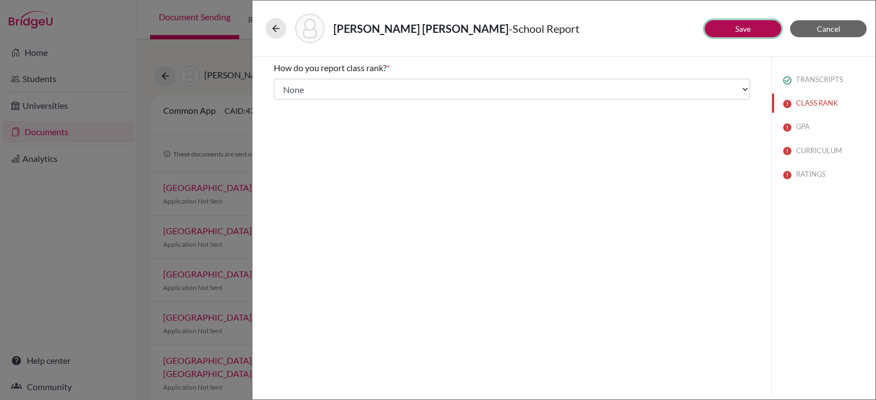
click at [740, 25] on link "Save" at bounding box center [742, 28] width 15 height 9
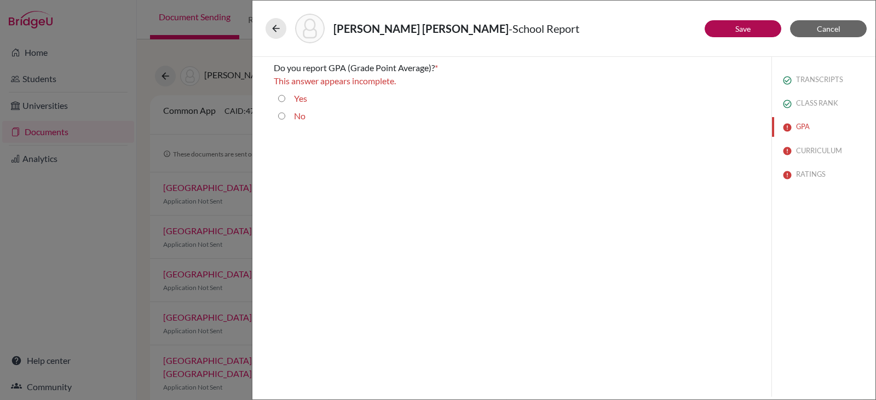
click at [280, 100] on input "Yes" at bounding box center [281, 98] width 7 height 13
radio input "true"
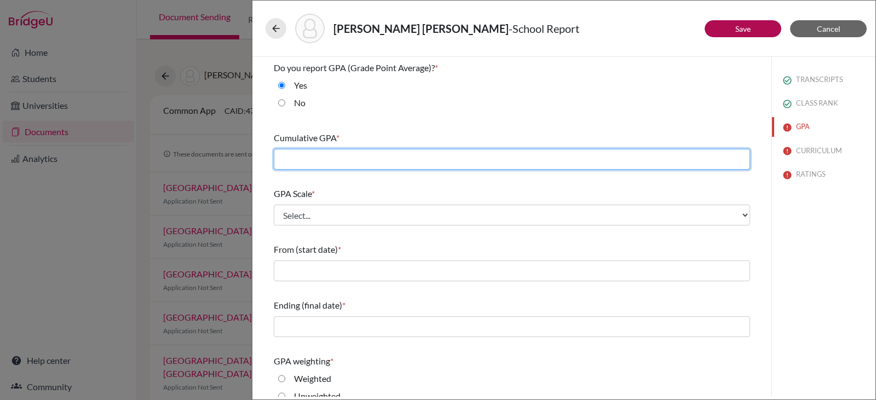
click at [632, 162] on input "text" at bounding box center [512, 159] width 476 height 21
type input "98.77"
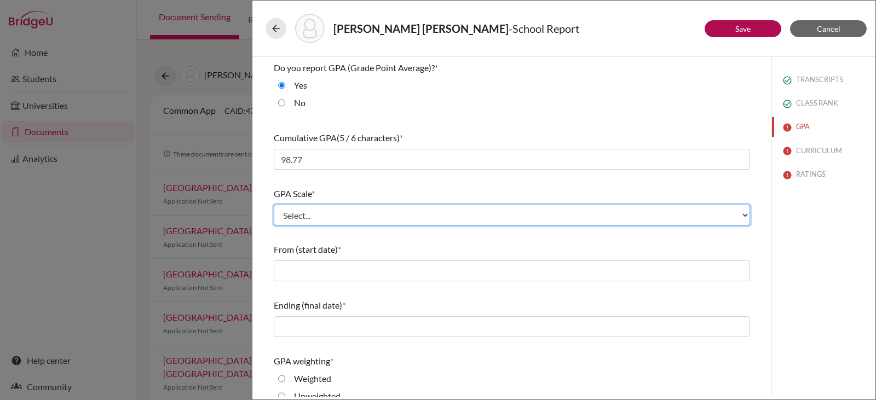
click at [628, 216] on select "Select... 4 5 6 7 8 9 10 11 12 13 14 15 16 17 18 19 20 100" at bounding box center [512, 215] width 476 height 21
select select "100"
click at [274, 205] on select "Select... 4 5 6 7 8 9 10 11 12 13 14 15 16 17 18 19 20 100" at bounding box center [512, 215] width 476 height 21
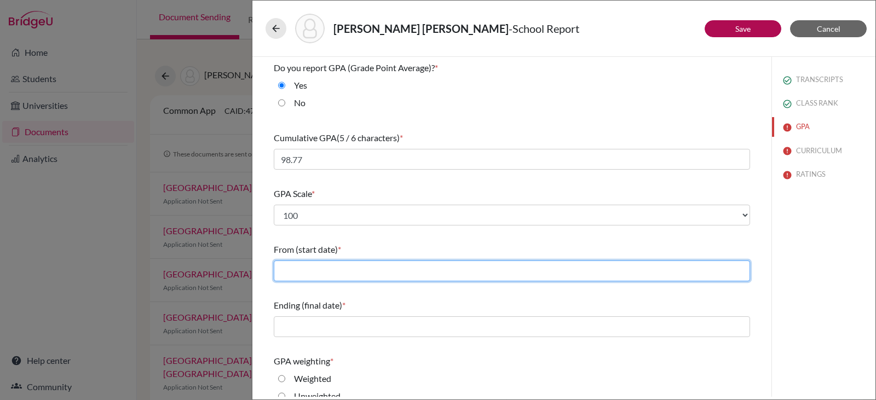
click at [363, 272] on input "text" at bounding box center [512, 271] width 476 height 21
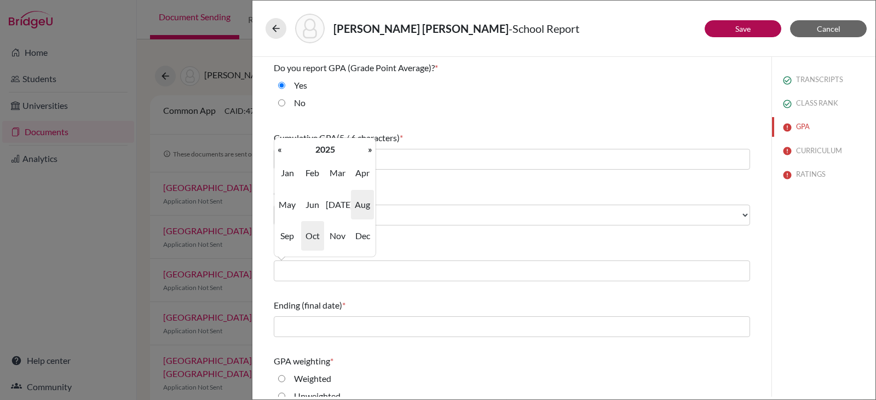
click at [363, 205] on span "Aug" at bounding box center [362, 205] width 23 height 30
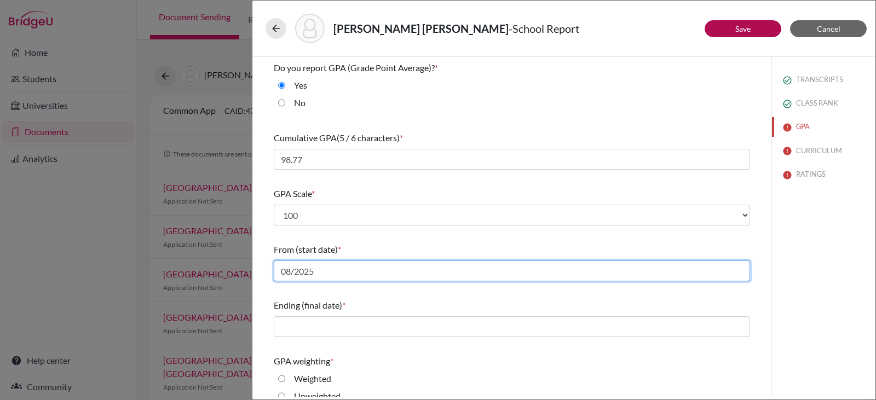
click at [329, 273] on input "08/2025" at bounding box center [512, 271] width 476 height 21
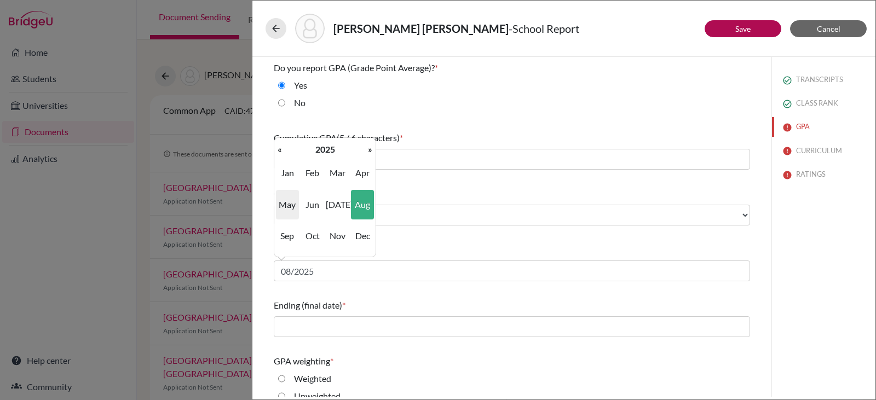
click at [286, 205] on span "May" at bounding box center [287, 205] width 23 height 30
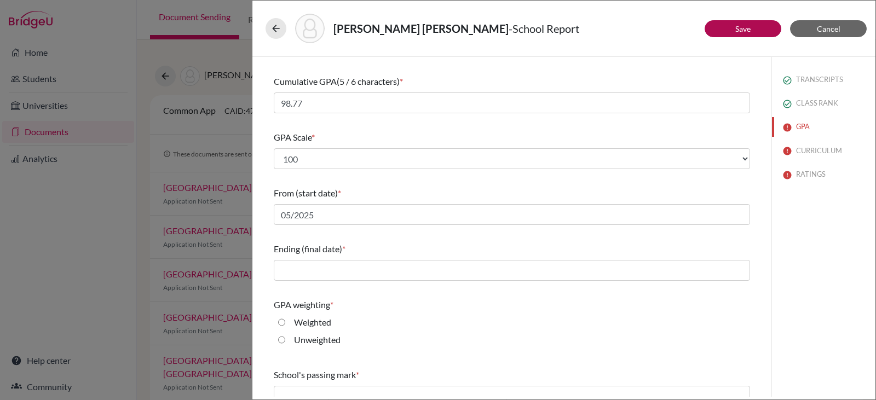
scroll to position [57, 0]
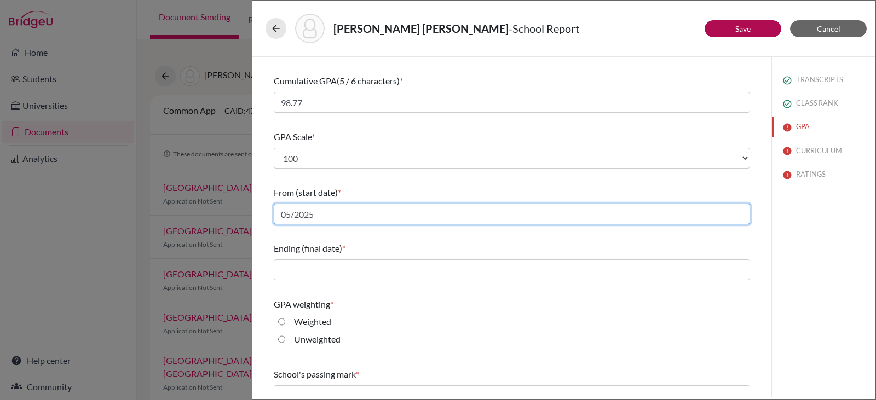
click at [335, 214] on input "05/2025" at bounding box center [512, 214] width 476 height 21
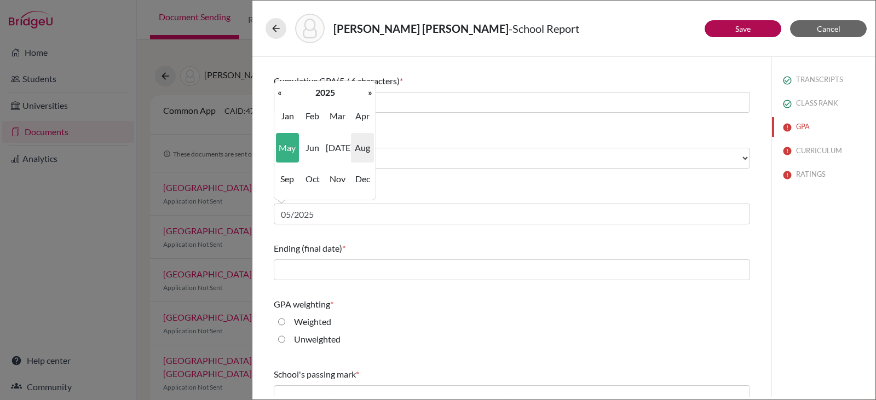
click at [366, 149] on span "Aug" at bounding box center [362, 148] width 23 height 30
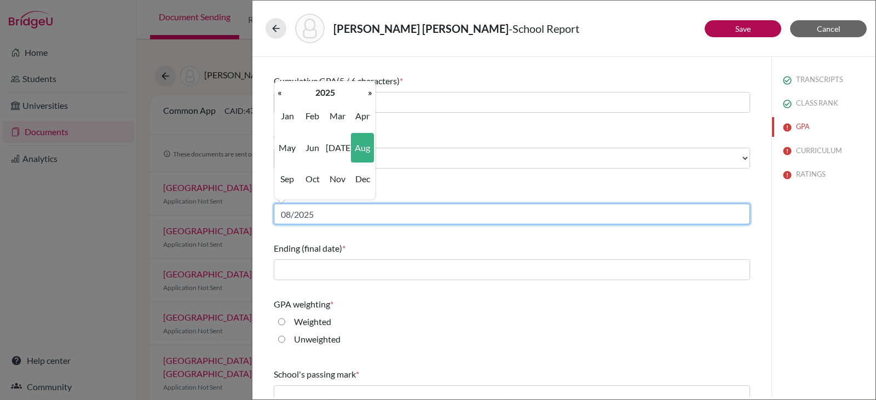
click at [317, 216] on input "08/2025" at bounding box center [512, 214] width 476 height 21
type input "08/2022"
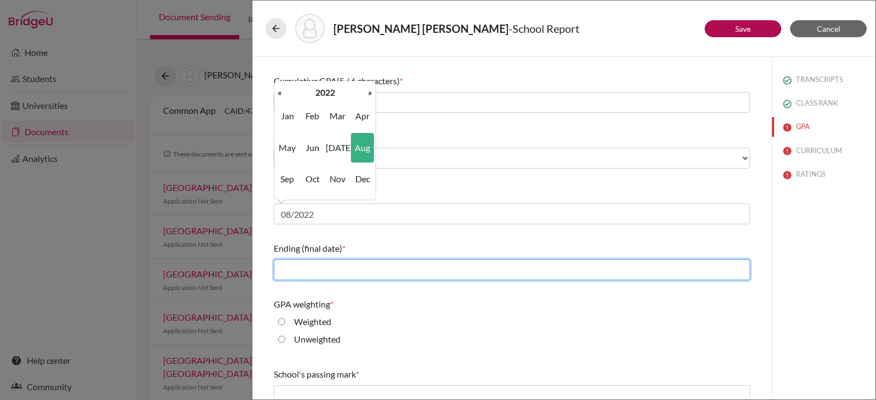
click at [296, 272] on input "text" at bounding box center [512, 270] width 476 height 21
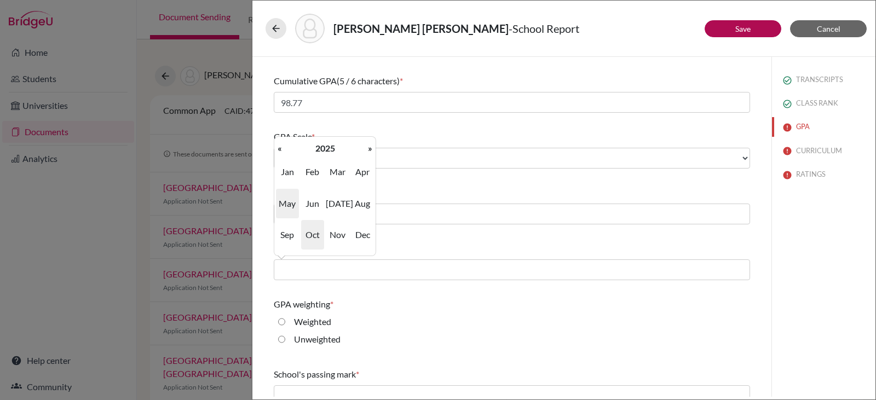
click at [286, 202] on span "May" at bounding box center [287, 204] width 23 height 30
type input "05/2025"
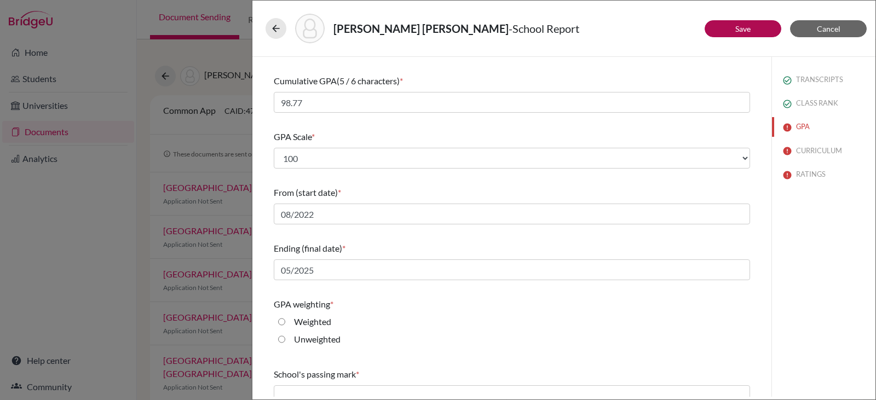
scroll to position [127, 0]
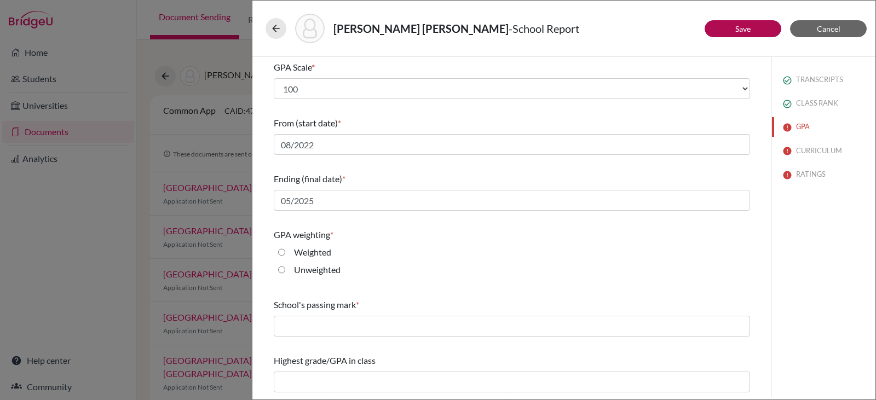
click at [281, 253] on input "Weighted" at bounding box center [281, 252] width 7 height 13
radio input "true"
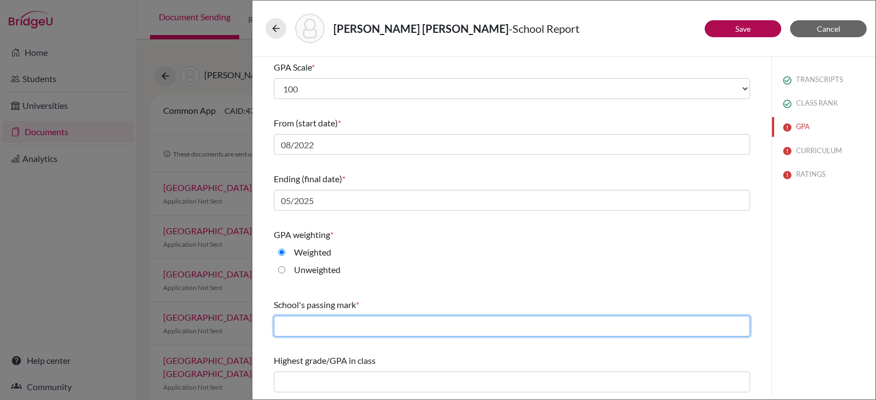
click at [289, 325] on input "text" at bounding box center [512, 326] width 476 height 21
type input "70"
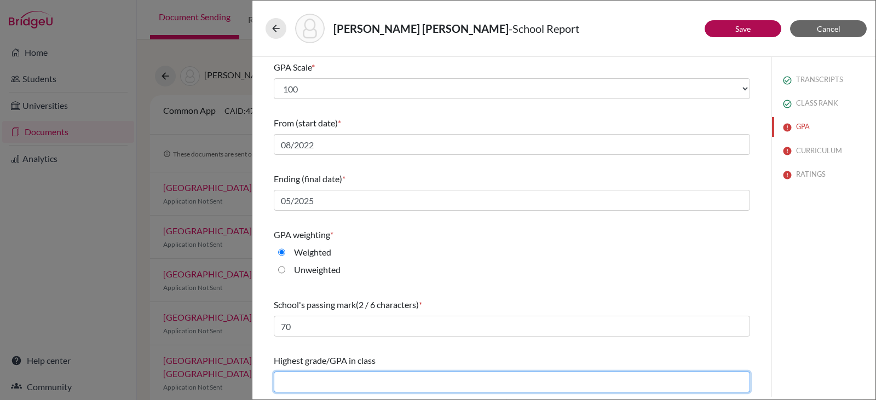
click at [285, 380] on input "text" at bounding box center [512, 382] width 476 height 21
type input "99"
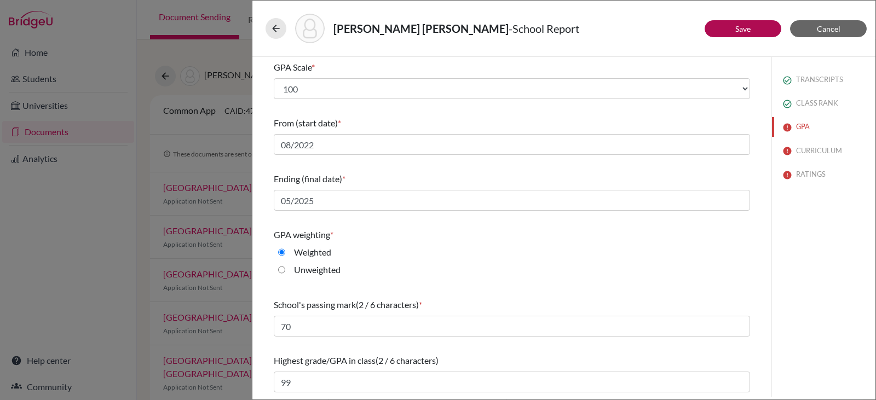
click at [617, 239] on div "GPA weighting *" at bounding box center [512, 234] width 476 height 13
click at [741, 28] on link "Save" at bounding box center [742, 28] width 15 height 9
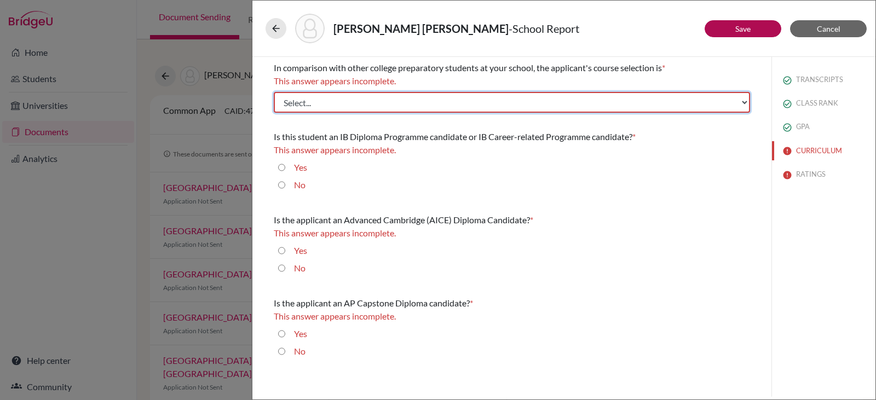
click at [663, 103] on select "Select... Less than demanding Average [PERSON_NAME] Very demanding Most demandi…" at bounding box center [512, 102] width 476 height 21
select select "4"
click at [274, 92] on select "Select... Less than demanding Average [PERSON_NAME] Very demanding Most demandi…" at bounding box center [512, 102] width 476 height 21
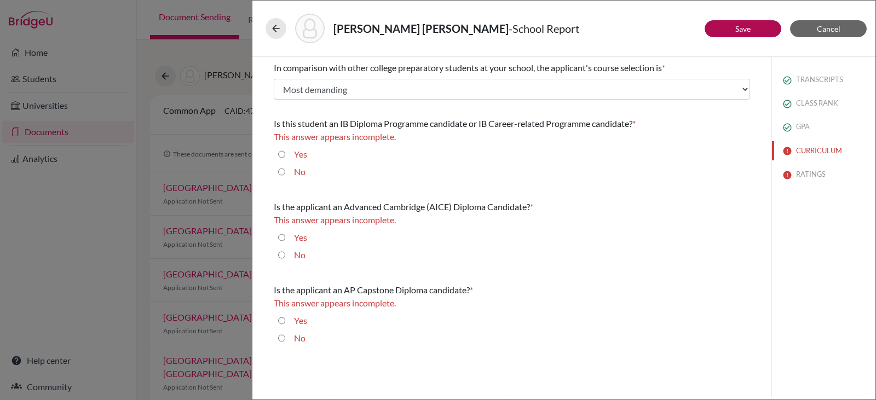
click at [283, 171] on input "No" at bounding box center [281, 171] width 7 height 13
radio input "true"
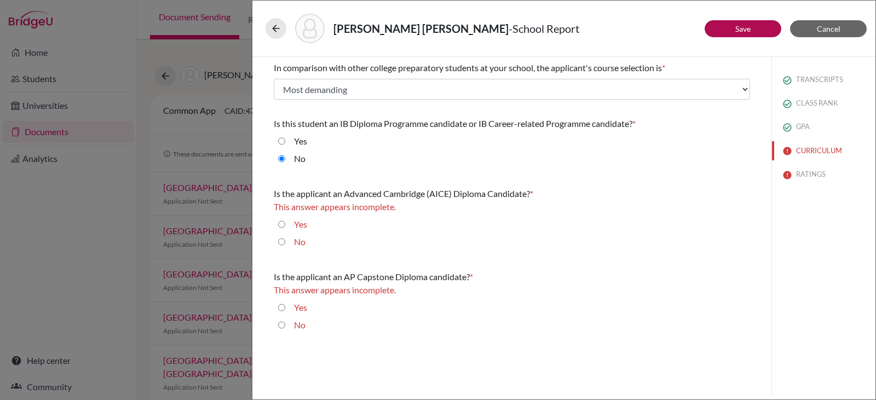
click at [280, 241] on input "No" at bounding box center [281, 241] width 7 height 13
radio input "true"
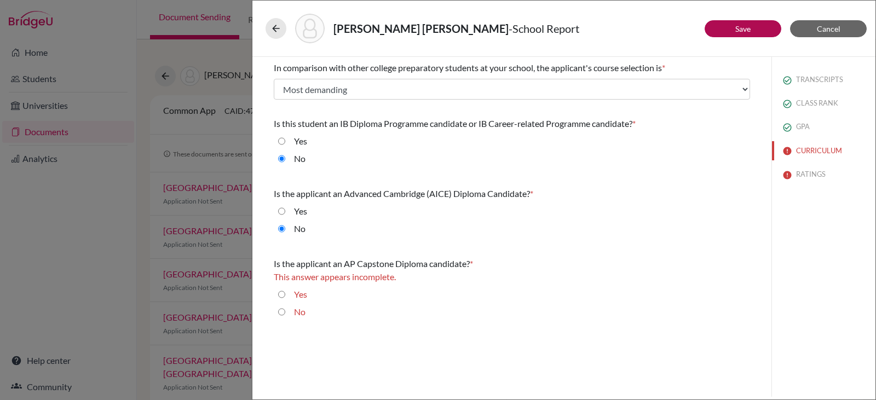
click at [285, 313] on input "No" at bounding box center [281, 312] width 7 height 13
radio input "true"
click at [735, 29] on link "Save" at bounding box center [742, 28] width 15 height 9
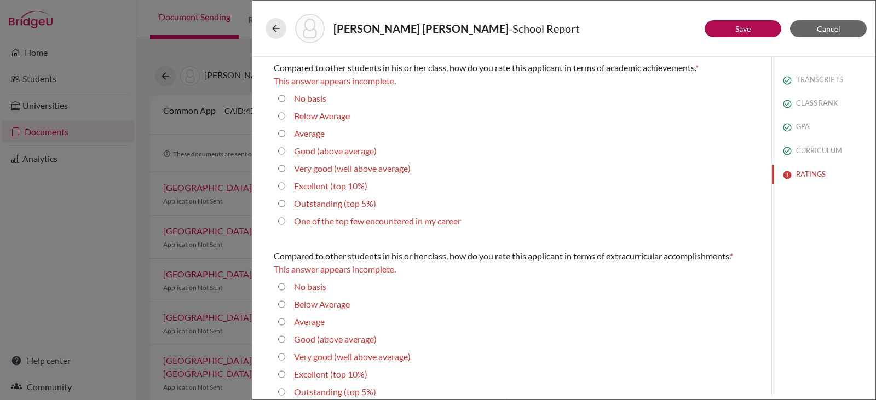
click at [282, 204] on 5\%\) "Outstanding (top 5%)" at bounding box center [281, 203] width 7 height 13
radio 5\%\) "true"
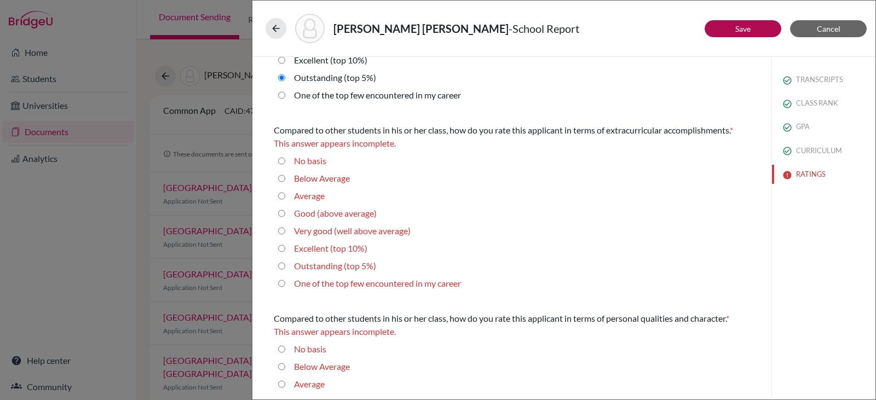
scroll to position [113, 0]
click at [282, 267] on 5\%\) "Outstanding (top 5%)" at bounding box center [281, 265] width 7 height 13
radio 5\%\) "true"
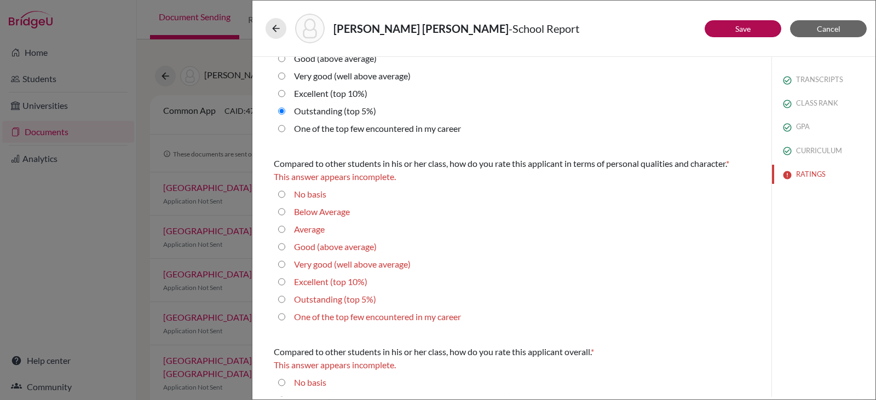
scroll to position [255, 0]
click at [281, 298] on 5\%\) "Outstanding (top 5%)" at bounding box center [281, 298] width 7 height 13
radio 5\%\) "true"
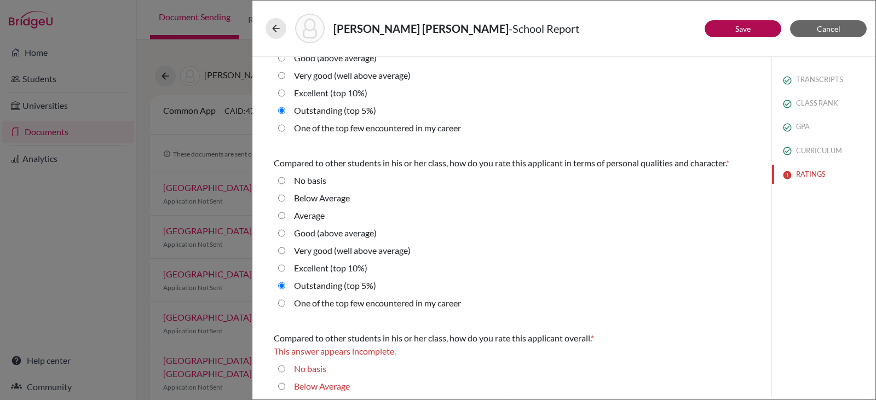
scroll to position [365, 0]
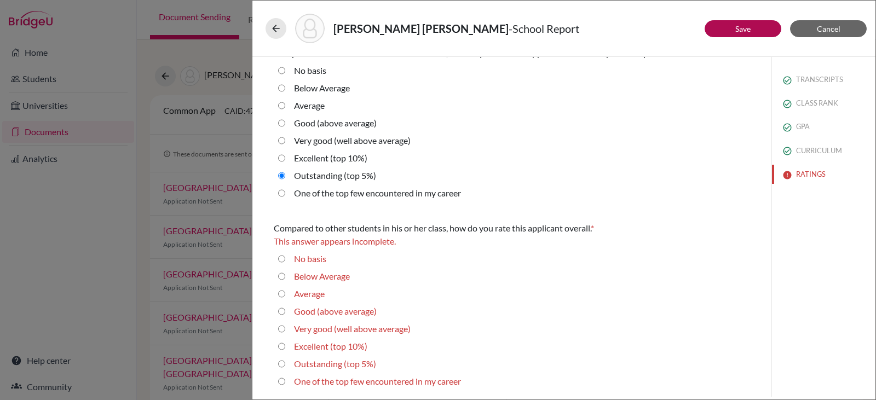
click at [283, 362] on 5\%\) "Outstanding (top 5%)" at bounding box center [281, 364] width 7 height 13
radio 5\%\) "true"
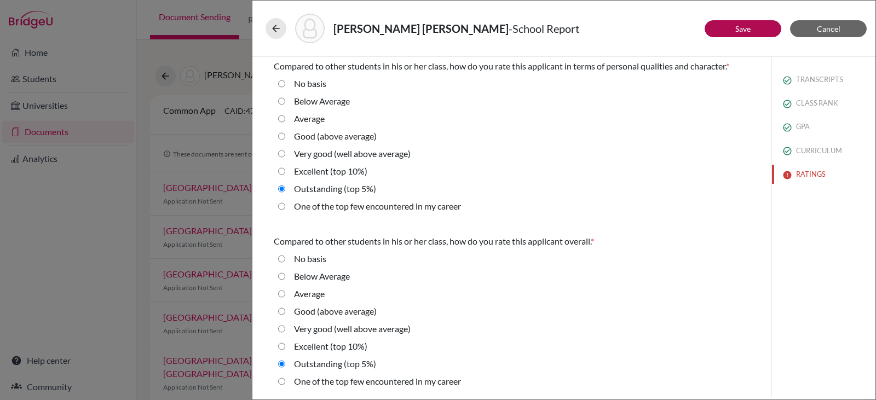
scroll to position [352, 0]
click at [282, 346] on 10\%\) "Excellent (top 10%)" at bounding box center [281, 346] width 7 height 13
radio 10\%\) "true"
click at [739, 26] on link "Save" at bounding box center [742, 28] width 15 height 9
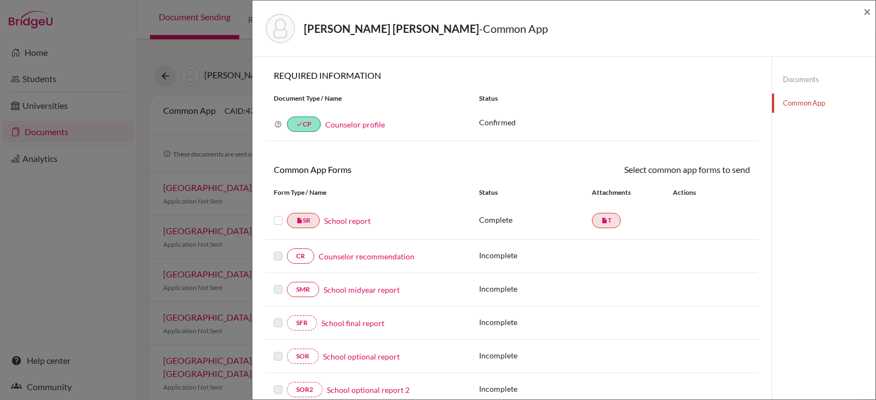
click at [359, 256] on link "Counselor recommendation" at bounding box center [367, 257] width 96 height 12
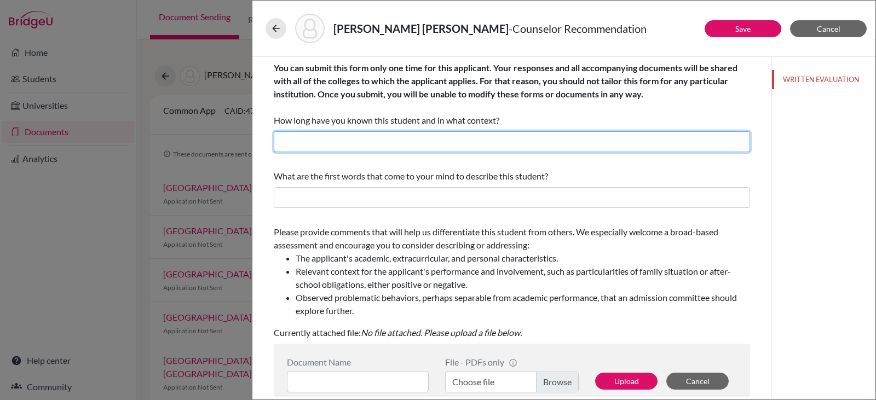
click at [390, 139] on input "text" at bounding box center [512, 141] width 476 height 21
type input "2 years as College Counselor"
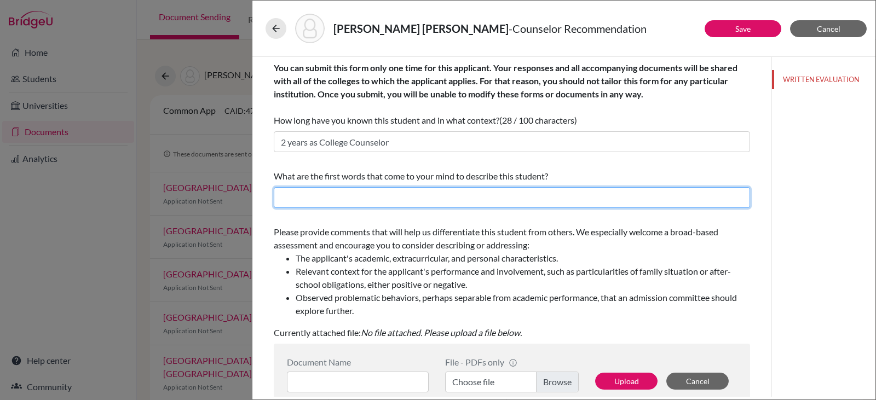
click at [358, 200] on input "text" at bounding box center [512, 197] width 476 height 21
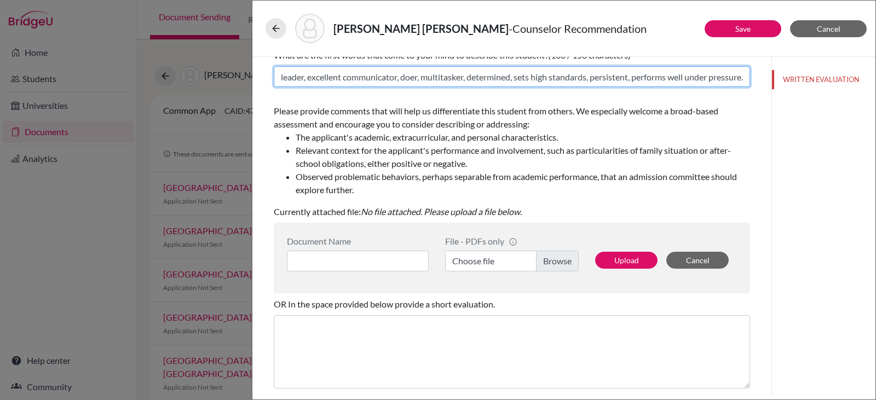
scroll to position [122, 0]
type input "Energetic, leader, excellent communicator, doer, multitasker, determined, sets …"
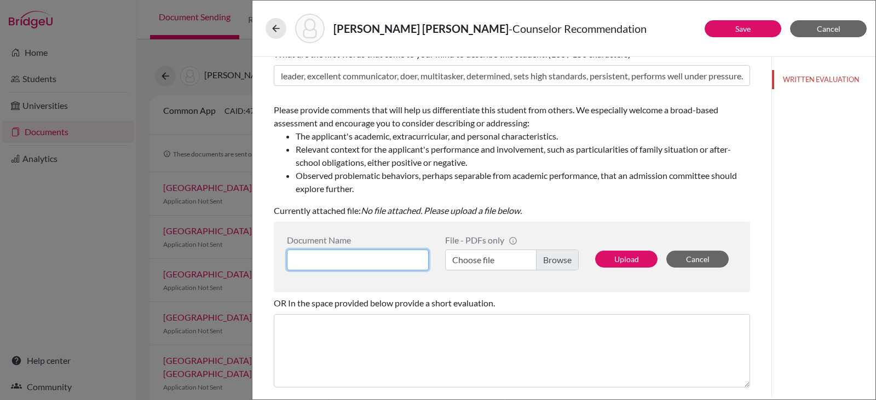
click at [343, 257] on input at bounding box center [358, 260] width 142 height 21
type input "[PERSON_NAME], [PERSON_NAME]"
click at [550, 261] on label "Choose file" at bounding box center [512, 260] width 134 height 21
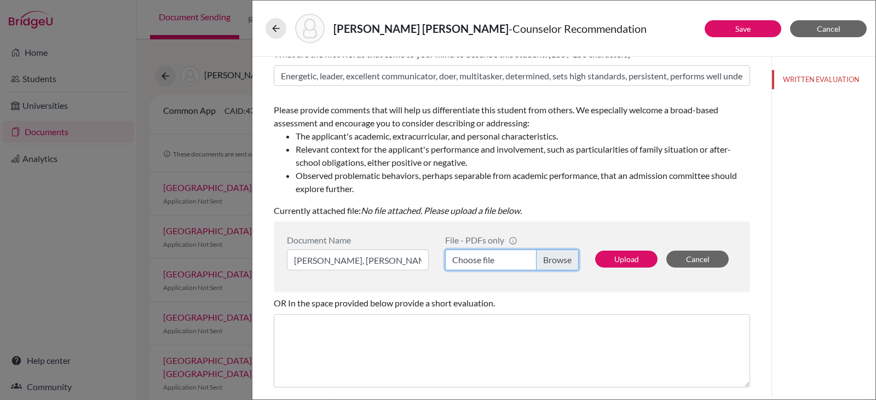
click at [550, 261] on input "Choose file" at bounding box center [512, 260] width 134 height 21
click at [619, 255] on button "Upload" at bounding box center [626, 259] width 62 height 17
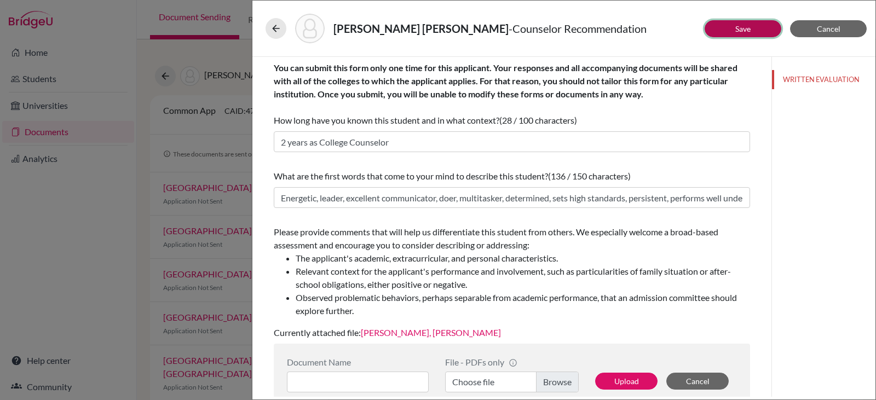
click at [732, 29] on button "Save" at bounding box center [743, 28] width 77 height 17
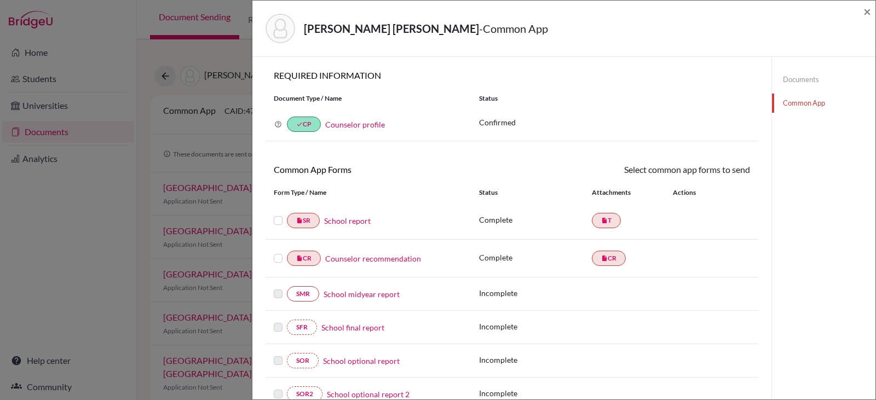
click at [278, 214] on label at bounding box center [278, 214] width 9 height 0
click at [0, 0] on input "checkbox" at bounding box center [0, 0] width 0 height 0
click at [278, 215] on label at bounding box center [278, 215] width 9 height 0
click at [0, 0] on input "checkbox" at bounding box center [0, 0] width 0 height 0
click at [343, 219] on link "School report" at bounding box center [347, 221] width 47 height 12
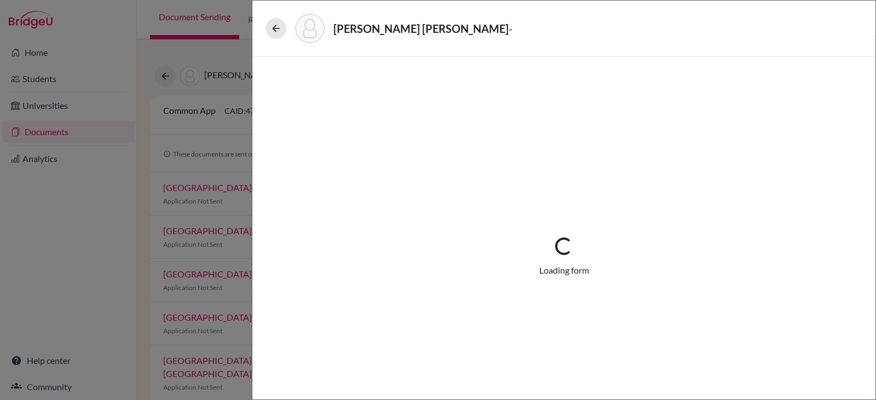
select select "1"
select select "690238"
select select "0"
select select "1"
select select "0"
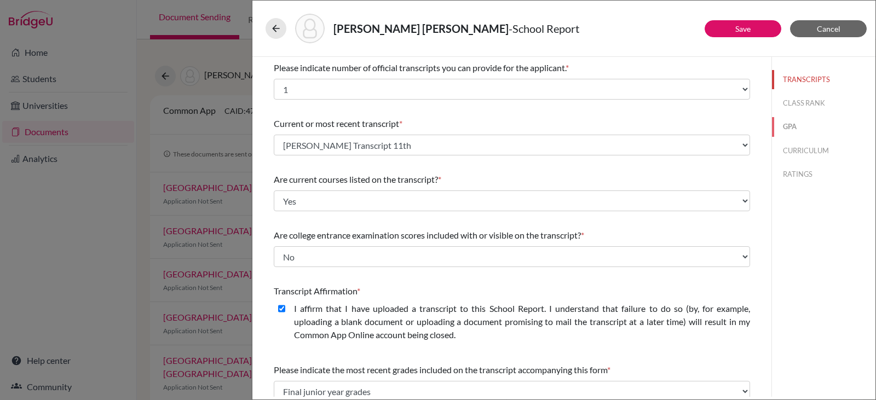
click at [789, 125] on button "GPA" at bounding box center [824, 126] width 104 height 19
select select "100"
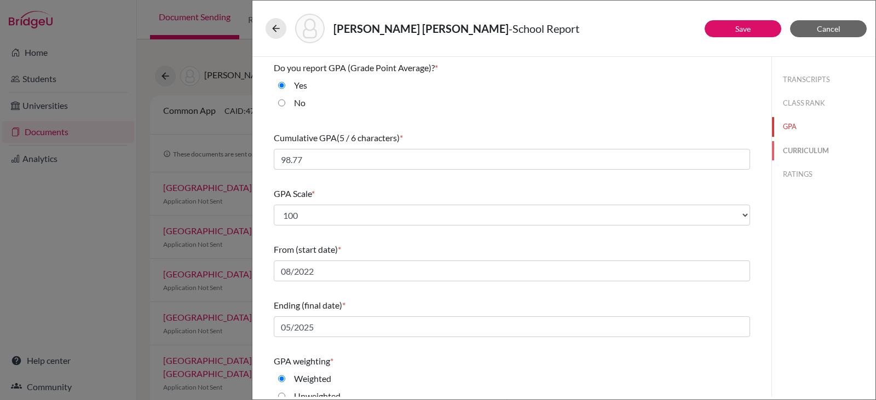
click at [804, 148] on button "CURRICULUM" at bounding box center [824, 150] width 104 height 19
select select "4"
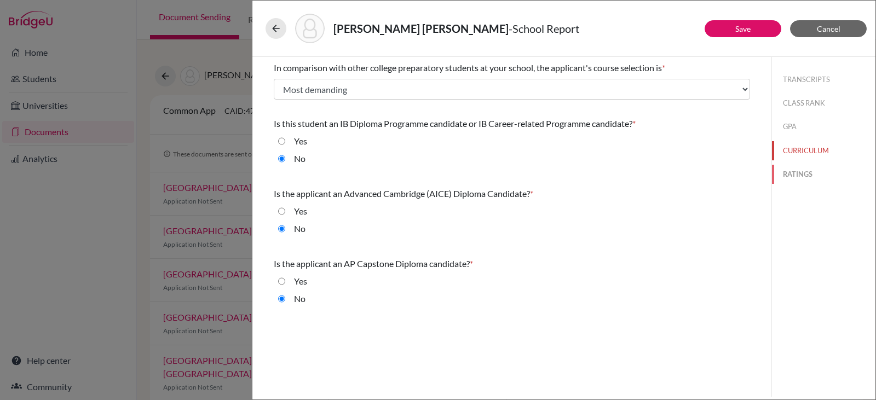
click at [797, 173] on button "RATINGS" at bounding box center [824, 174] width 104 height 19
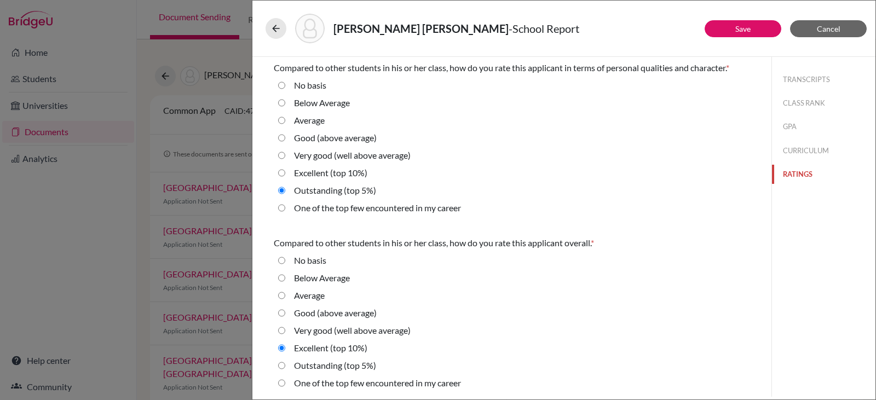
scroll to position [352, 0]
click at [723, 28] on button "Save" at bounding box center [743, 28] width 77 height 17
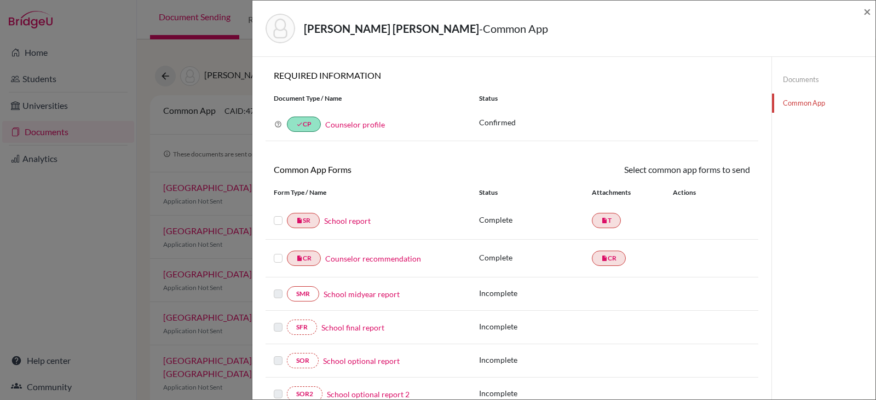
click at [369, 257] on link "Counselor recommendation" at bounding box center [373, 259] width 96 height 12
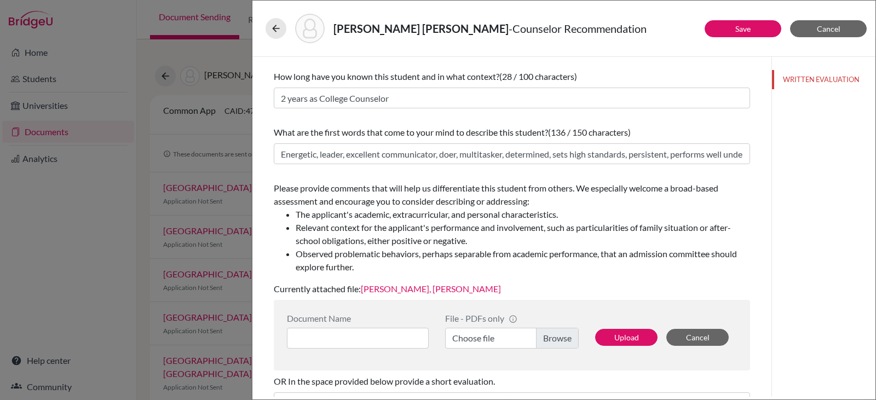
scroll to position [44, 0]
click at [404, 287] on link "[PERSON_NAME], [PERSON_NAME]" at bounding box center [431, 288] width 140 height 10
click at [741, 26] on link "Save" at bounding box center [742, 28] width 15 height 9
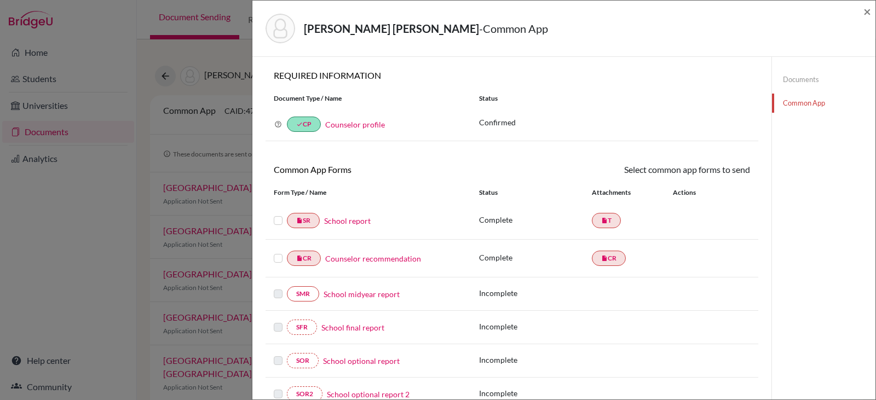
click at [278, 214] on label at bounding box center [278, 214] width 9 height 0
click at [0, 0] on input "checkbox" at bounding box center [0, 0] width 0 height 0
click at [277, 253] on label at bounding box center [278, 253] width 9 height 0
click at [0, 0] on input "checkbox" at bounding box center [0, 0] width 0 height 0
click at [715, 171] on icon at bounding box center [718, 171] width 8 height 8
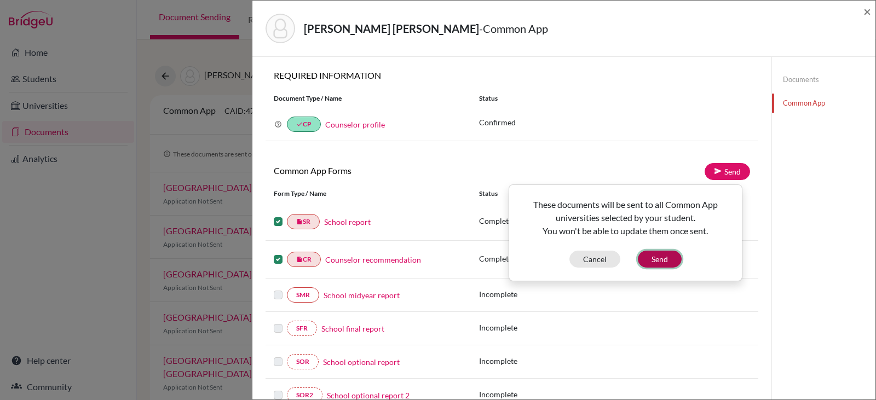
click at [660, 258] on button "Send" at bounding box center [660, 259] width 44 height 17
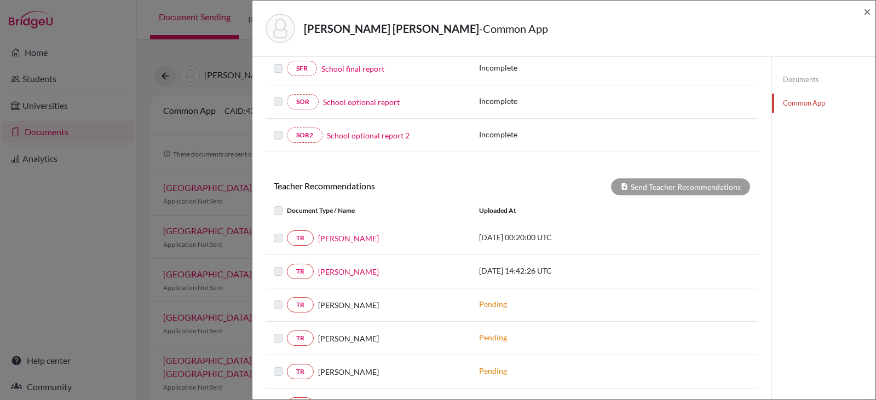
scroll to position [283, 0]
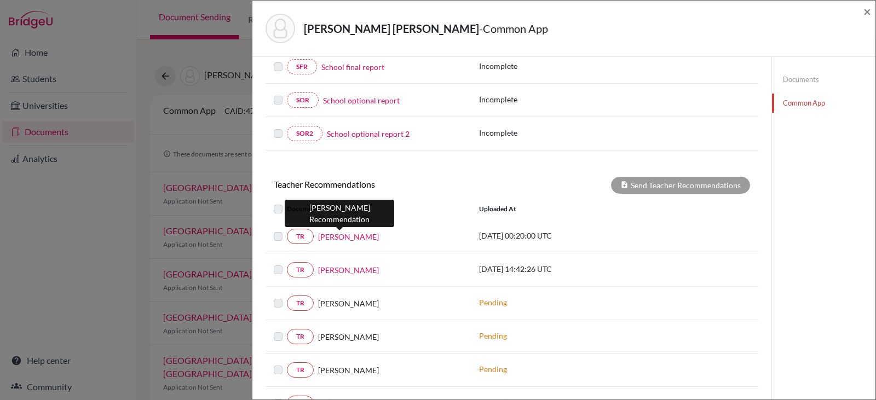
click at [331, 234] on link "[PERSON_NAME]" at bounding box center [348, 237] width 61 height 12
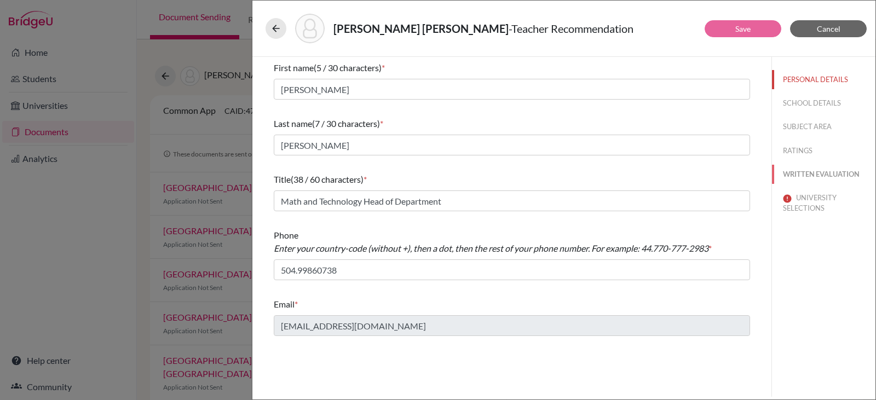
click at [806, 172] on button "WRITTEN EVALUATION" at bounding box center [824, 174] width 104 height 19
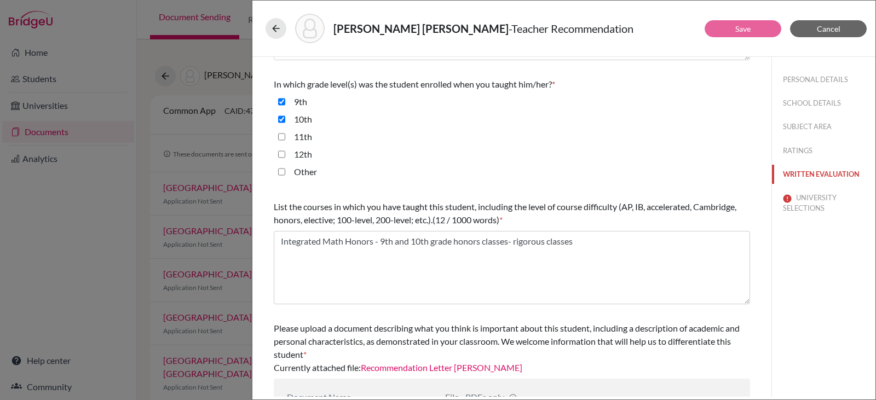
scroll to position [292, 0]
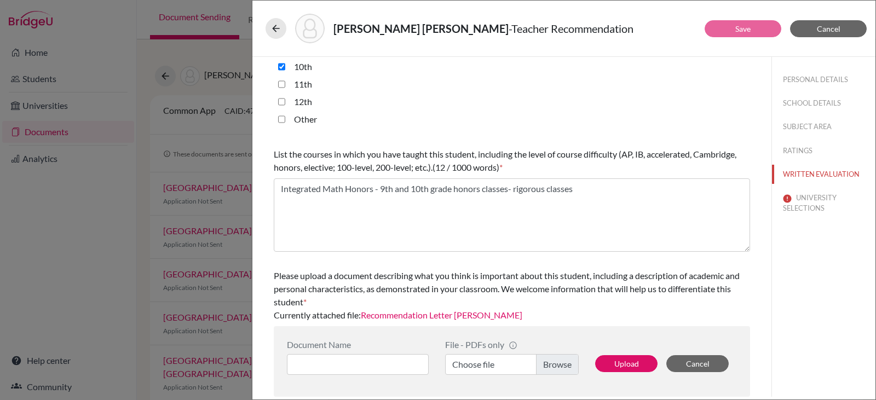
click at [457, 312] on link "Recommendation Letter [PERSON_NAME]" at bounding box center [442, 315] width 162 height 10
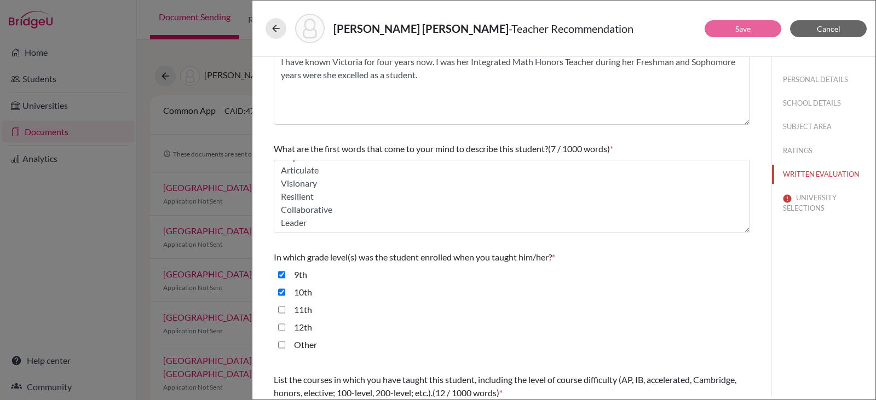
scroll to position [0, 0]
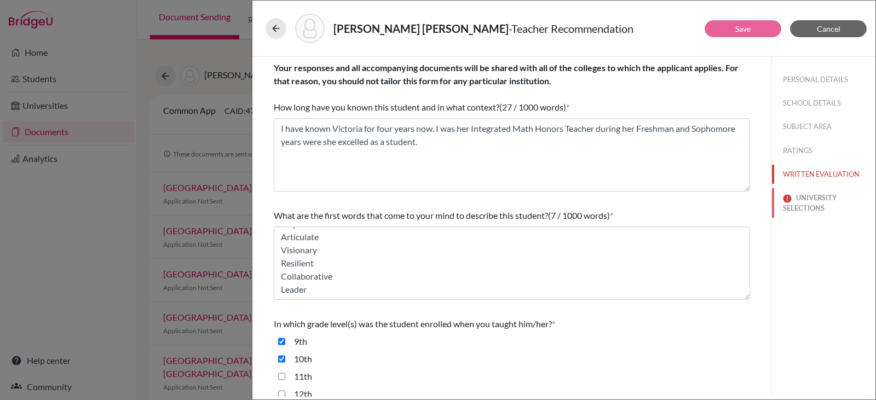
click at [806, 205] on button "UNIVERSITY SELECTIONS" at bounding box center [824, 203] width 104 height 30
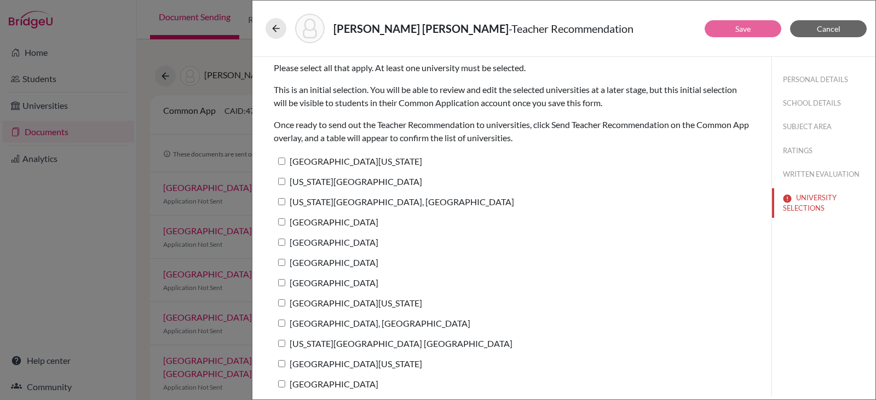
click at [279, 163] on input "[GEOGRAPHIC_DATA][US_STATE]" at bounding box center [281, 161] width 7 height 7
checkbox input "true"
click at [281, 181] on input "[US_STATE][GEOGRAPHIC_DATA]" at bounding box center [281, 181] width 7 height 7
checkbox input "true"
click at [283, 200] on input "[US_STATE][GEOGRAPHIC_DATA], [GEOGRAPHIC_DATA]" at bounding box center [281, 201] width 7 height 7
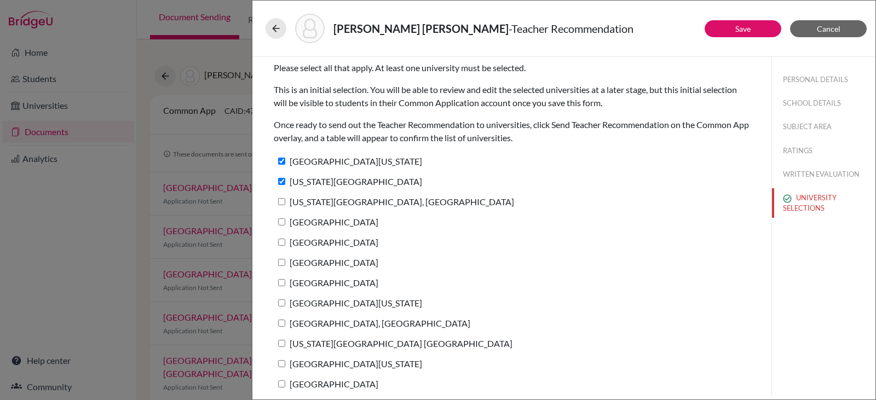
checkbox input "true"
click at [279, 223] on input "[GEOGRAPHIC_DATA]" at bounding box center [281, 222] width 7 height 7
checkbox input "true"
click at [280, 242] on input "[GEOGRAPHIC_DATA]" at bounding box center [281, 242] width 7 height 7
checkbox input "true"
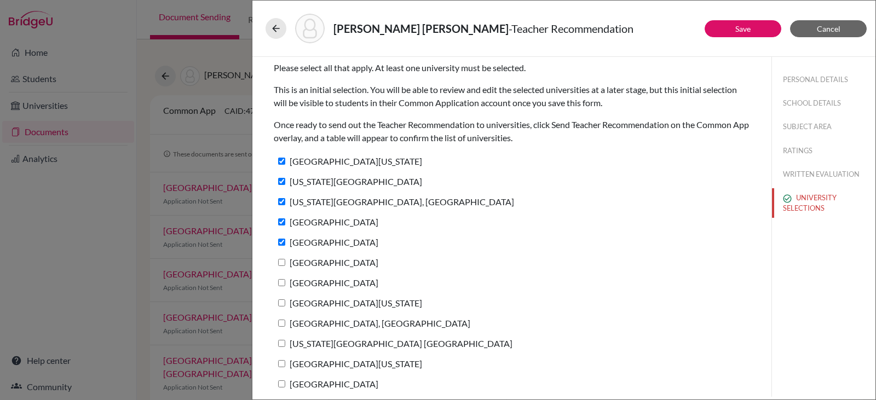
click at [279, 264] on input "[GEOGRAPHIC_DATA]" at bounding box center [281, 262] width 7 height 7
checkbox input "true"
click at [280, 283] on input "[GEOGRAPHIC_DATA]" at bounding box center [281, 282] width 7 height 7
checkbox input "true"
click at [283, 305] on input "[GEOGRAPHIC_DATA][US_STATE]" at bounding box center [281, 303] width 7 height 7
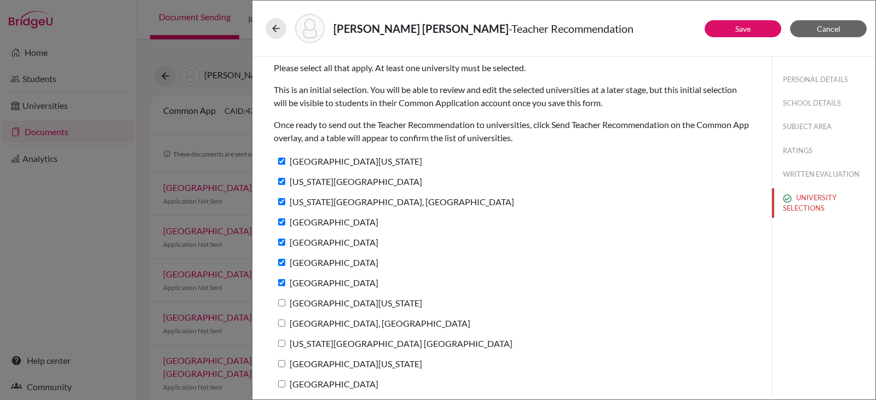
checkbox input "true"
click at [283, 322] on input "[GEOGRAPHIC_DATA], [GEOGRAPHIC_DATA]" at bounding box center [281, 323] width 7 height 7
checkbox input "true"
click at [281, 344] on input "[US_STATE][GEOGRAPHIC_DATA] [GEOGRAPHIC_DATA]" at bounding box center [281, 343] width 7 height 7
checkbox input "true"
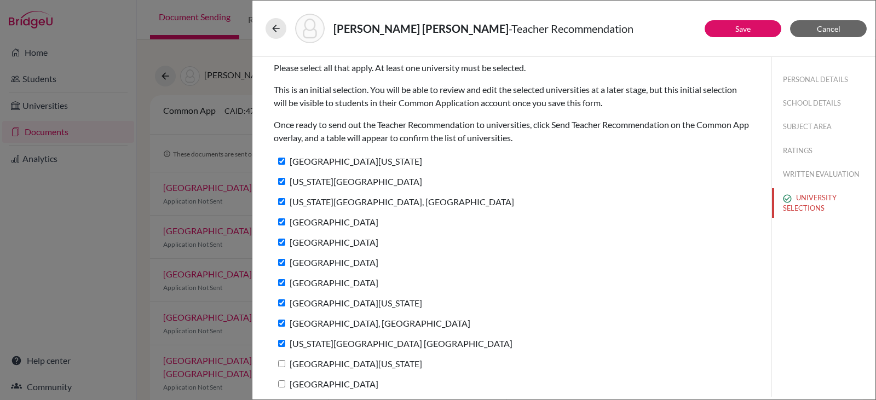
click at [281, 365] on input "[GEOGRAPHIC_DATA][US_STATE]" at bounding box center [281, 363] width 7 height 7
checkbox input "true"
click at [282, 385] on input "[GEOGRAPHIC_DATA]" at bounding box center [281, 384] width 7 height 7
checkbox input "true"
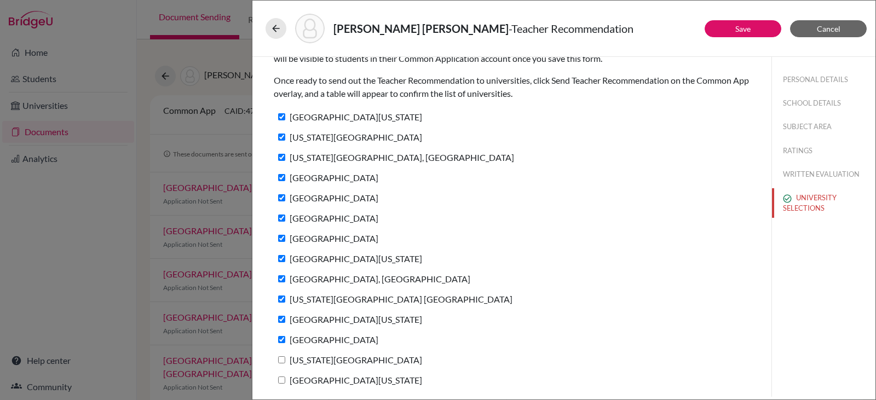
click at [282, 140] on input "[US_STATE][GEOGRAPHIC_DATA]" at bounding box center [281, 137] width 7 height 7
checkbox input "false"
click at [283, 158] on input "[US_STATE][GEOGRAPHIC_DATA], [GEOGRAPHIC_DATA]" at bounding box center [281, 157] width 7 height 7
checkbox input "false"
click at [282, 178] on input "[GEOGRAPHIC_DATA]" at bounding box center [281, 177] width 7 height 7
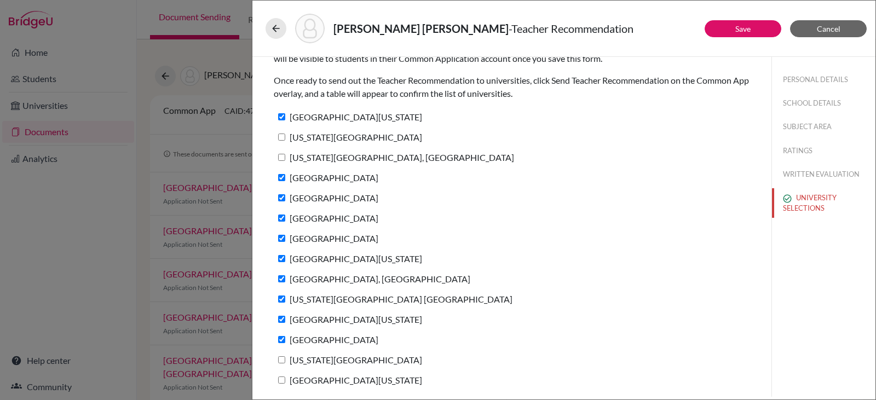
checkbox input "false"
click at [283, 199] on input "[GEOGRAPHIC_DATA]" at bounding box center [281, 197] width 7 height 7
checkbox input "false"
click at [284, 216] on input "[GEOGRAPHIC_DATA]" at bounding box center [281, 218] width 7 height 7
checkbox input "false"
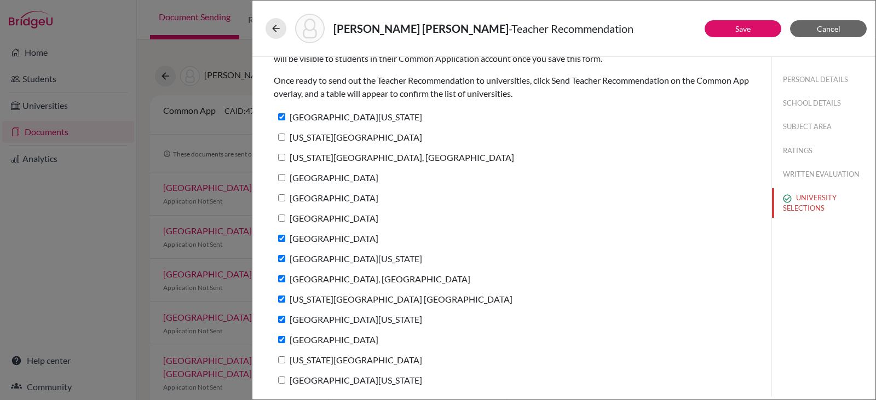
click at [281, 239] on input "[GEOGRAPHIC_DATA]" at bounding box center [281, 238] width 7 height 7
checkbox input "false"
click at [283, 259] on input "[GEOGRAPHIC_DATA][US_STATE]" at bounding box center [281, 258] width 7 height 7
checkbox input "false"
click at [283, 279] on input "[GEOGRAPHIC_DATA], [GEOGRAPHIC_DATA]" at bounding box center [281, 278] width 7 height 7
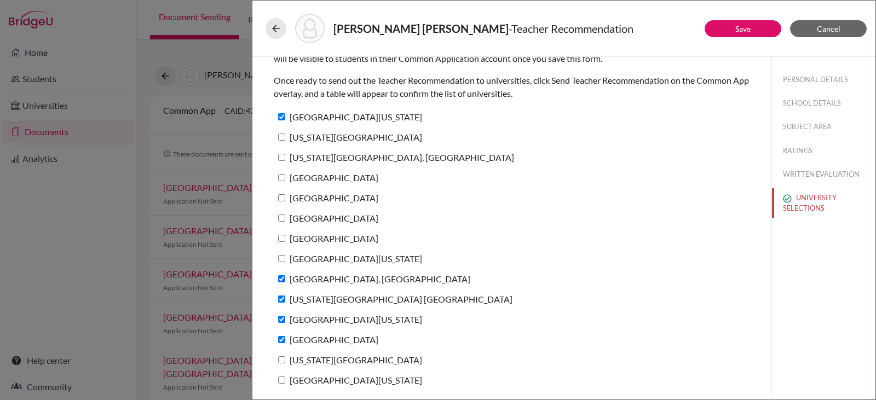
checkbox input "false"
click at [284, 298] on input "[US_STATE][GEOGRAPHIC_DATA] [GEOGRAPHIC_DATA]" at bounding box center [281, 299] width 7 height 7
checkbox input "false"
click at [284, 321] on input "[GEOGRAPHIC_DATA][US_STATE]" at bounding box center [281, 319] width 7 height 7
checkbox input "false"
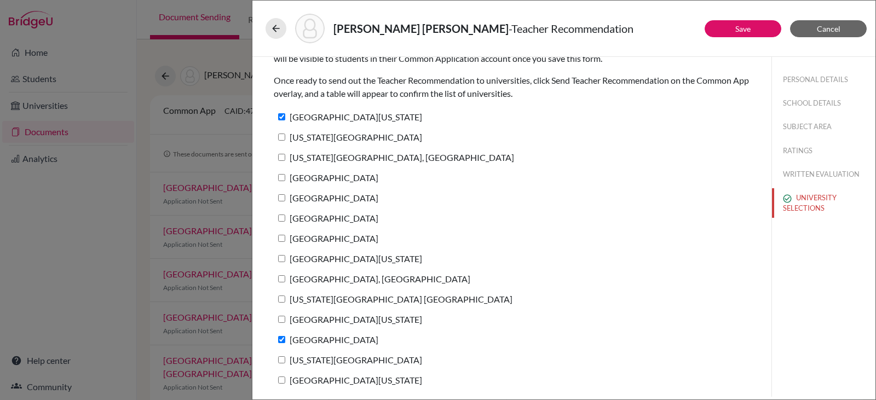
click at [282, 339] on input "[GEOGRAPHIC_DATA]" at bounding box center [281, 339] width 7 height 7
checkbox input "false"
click at [733, 25] on button "Save" at bounding box center [743, 28] width 77 height 17
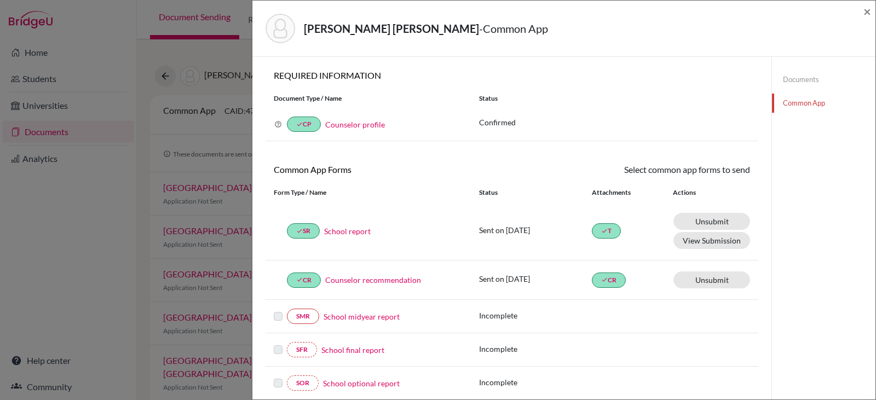
click at [785, 99] on link "Common App" at bounding box center [824, 103] width 104 height 19
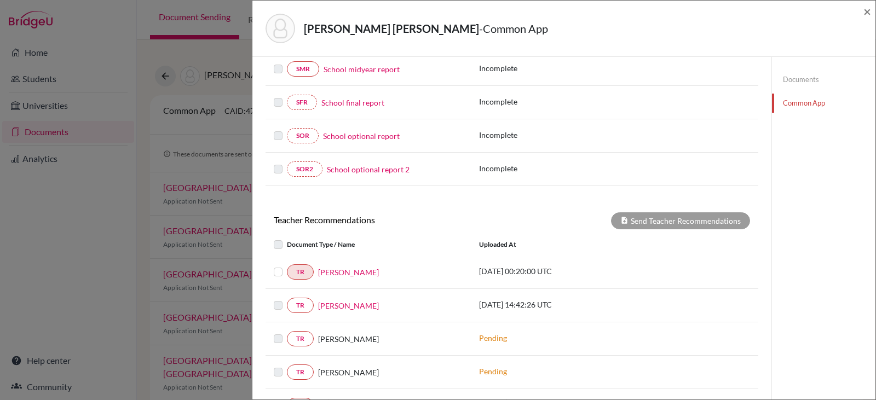
scroll to position [252, 0]
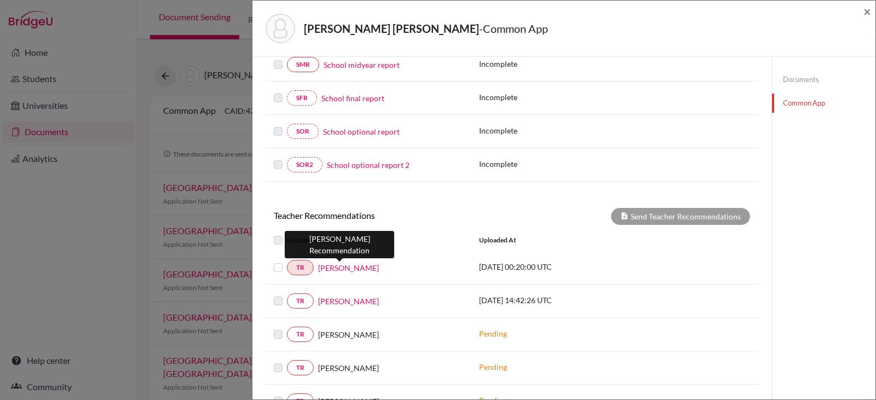
click at [346, 267] on link "[PERSON_NAME]" at bounding box center [348, 268] width 61 height 12
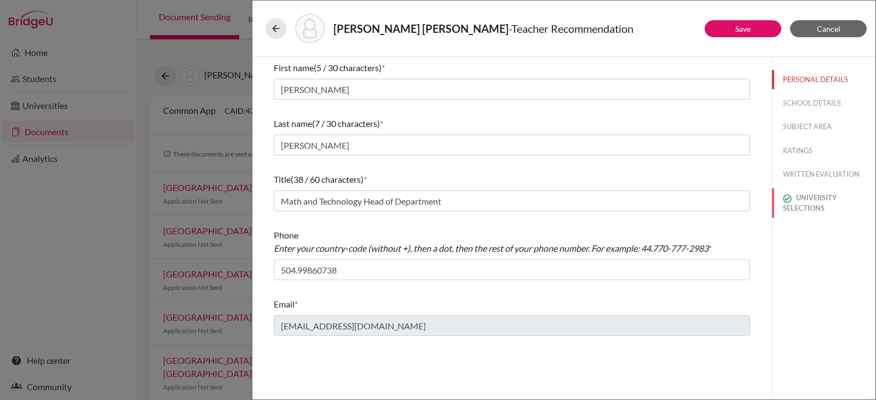
click at [808, 201] on button "UNIVERSITY SELECTIONS" at bounding box center [824, 203] width 104 height 30
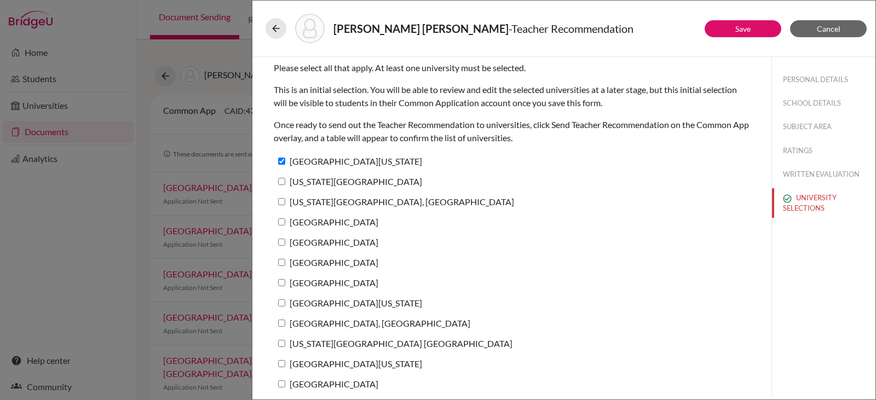
click at [283, 180] on input "[US_STATE][GEOGRAPHIC_DATA]" at bounding box center [281, 181] width 7 height 7
checkbox input "true"
click at [286, 202] on label "[US_STATE][GEOGRAPHIC_DATA], [GEOGRAPHIC_DATA]" at bounding box center [394, 202] width 240 height 16
click at [285, 202] on input "[US_STATE][GEOGRAPHIC_DATA], [GEOGRAPHIC_DATA]" at bounding box center [281, 201] width 7 height 7
checkbox input "true"
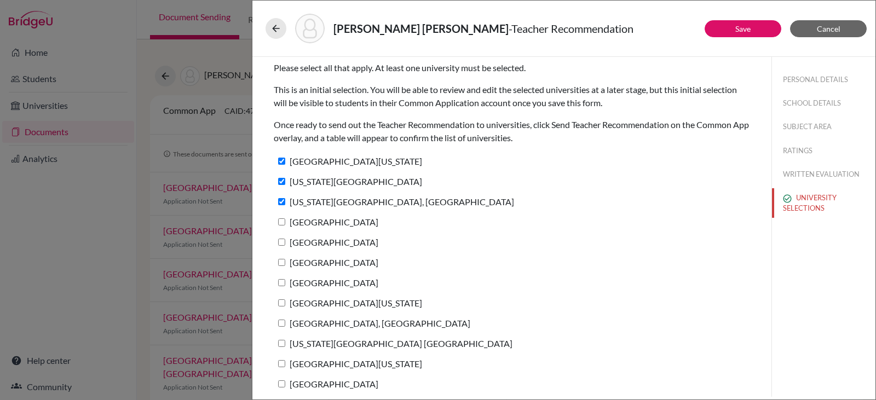
click at [281, 223] on input "[GEOGRAPHIC_DATA]" at bounding box center [281, 222] width 7 height 7
click at [283, 223] on input "[GEOGRAPHIC_DATA]" at bounding box center [281, 222] width 7 height 7
checkbox input "false"
click at [283, 199] on input "[US_STATE][GEOGRAPHIC_DATA], [GEOGRAPHIC_DATA]" at bounding box center [281, 201] width 7 height 7
checkbox input "false"
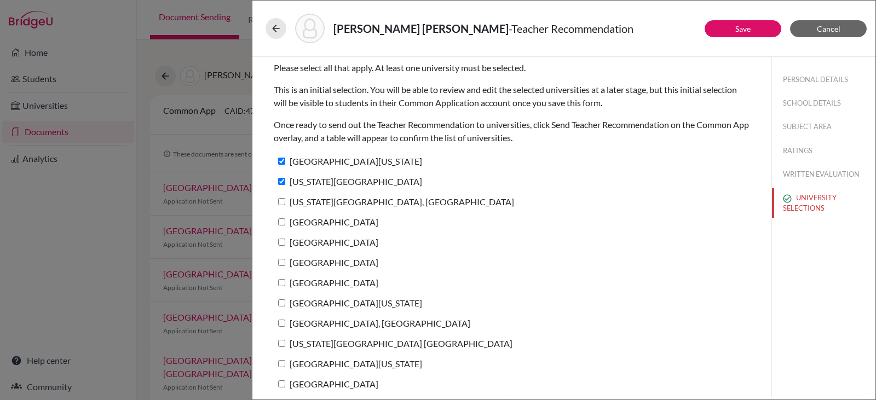
click at [281, 180] on input "[US_STATE][GEOGRAPHIC_DATA]" at bounding box center [281, 181] width 7 height 7
checkbox input "false"
click at [629, 245] on div "[GEOGRAPHIC_DATA]" at bounding box center [512, 244] width 476 height 20
click at [829, 30] on span "Cancel" at bounding box center [829, 28] width 24 height 9
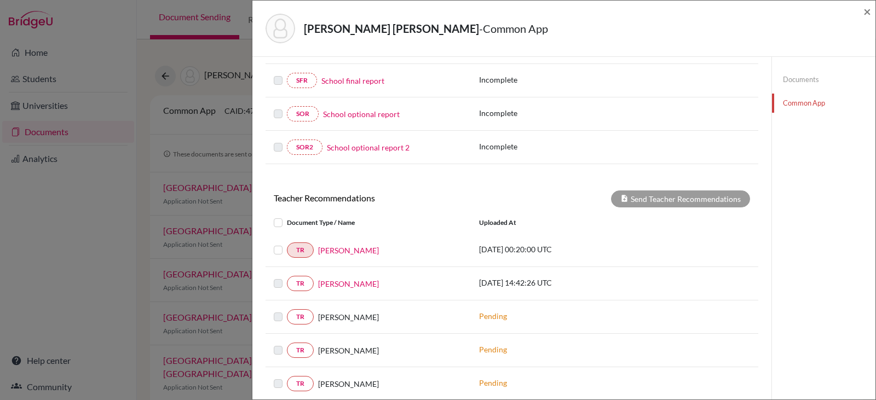
scroll to position [270, 0]
click at [287, 243] on label at bounding box center [287, 243] width 0 height 0
click at [0, 0] on input "checkbox" at bounding box center [0, 0] width 0 height 0
click at [632, 197] on button "Send Teacher Recommendations" at bounding box center [680, 198] width 139 height 17
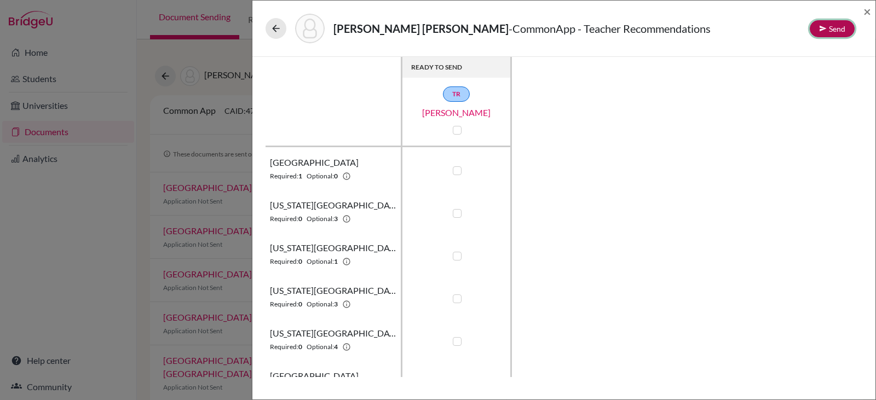
click at [829, 27] on button "Send" at bounding box center [832, 28] width 45 height 17
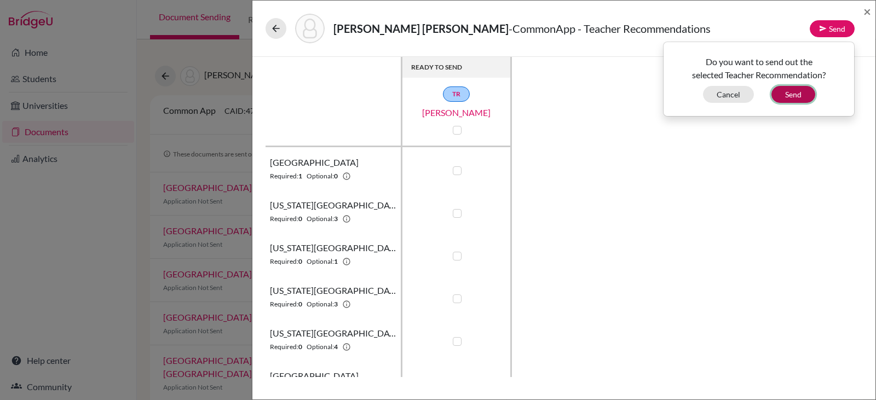
click at [790, 93] on button "Send" at bounding box center [794, 94] width 44 height 17
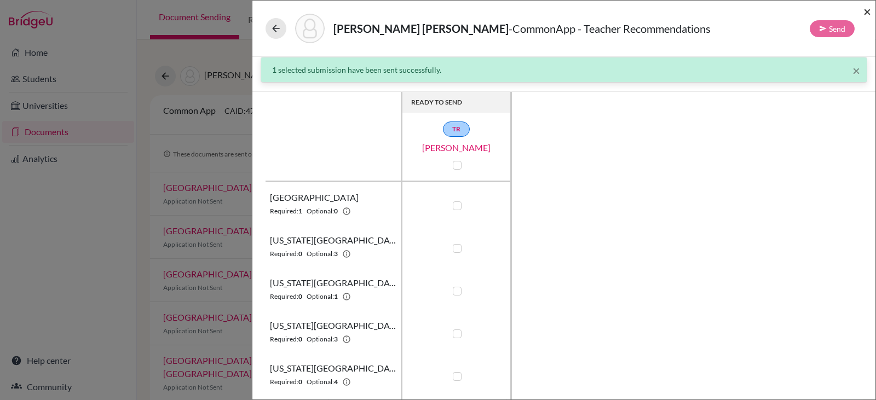
click at [867, 13] on span "×" at bounding box center [868, 11] width 8 height 16
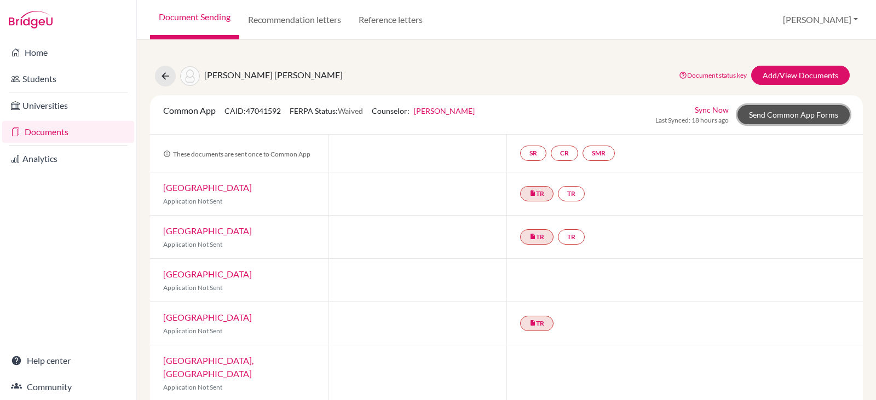
click at [752, 116] on link "Send Common App Forms" at bounding box center [794, 114] width 112 height 19
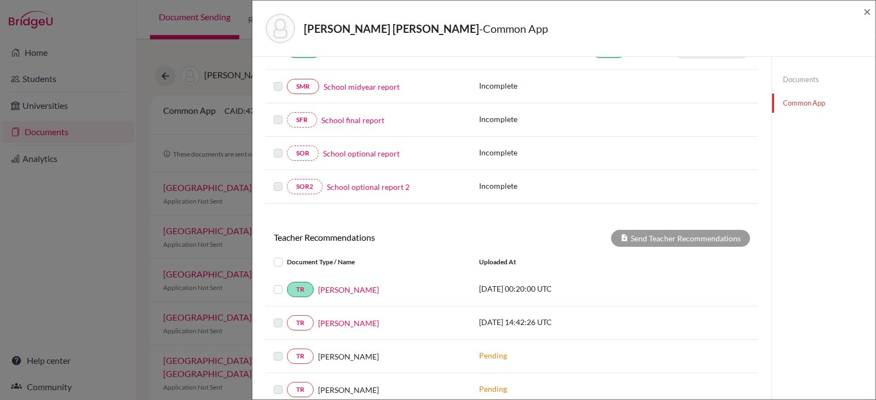
scroll to position [231, 0]
